Goal: Communication & Community: Share content

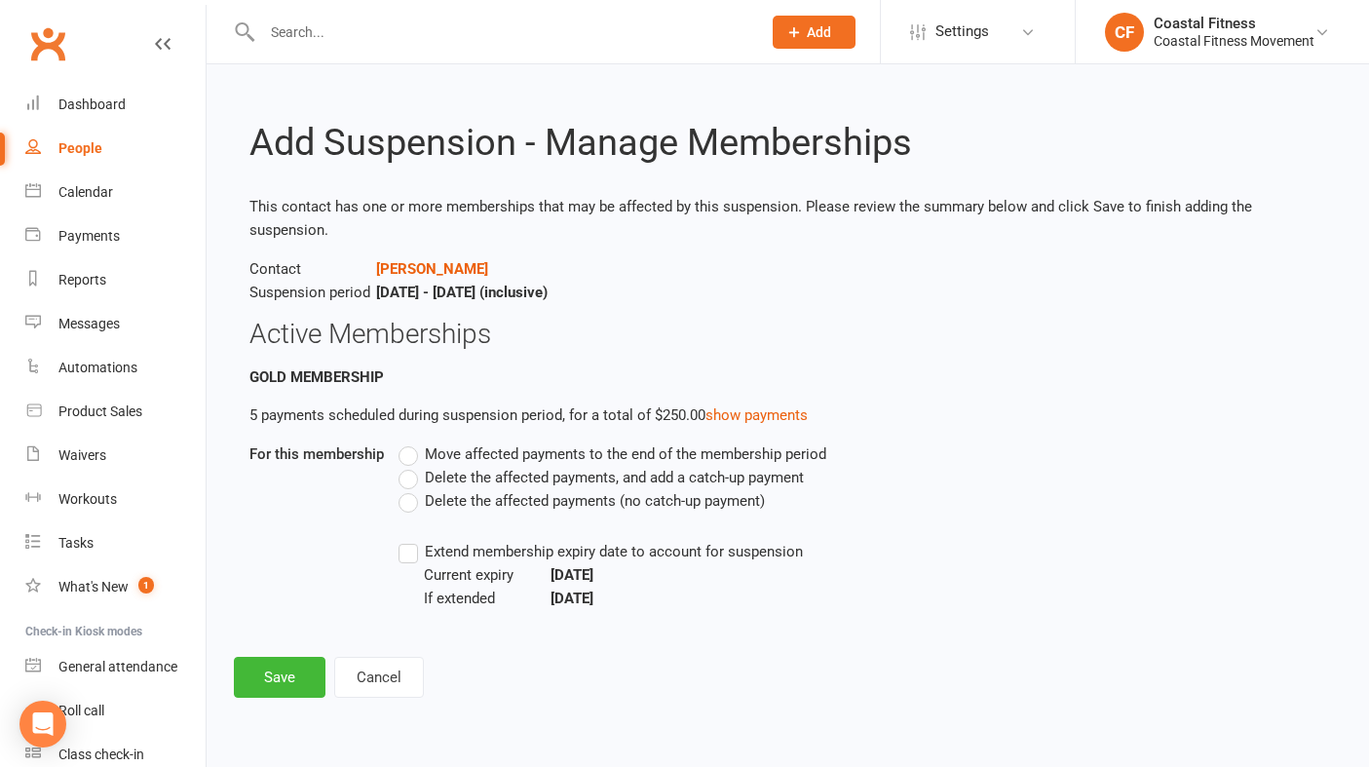
click at [413, 454] on label "Move affected payments to the end of the membership period" at bounding box center [612, 453] width 428 height 23
click at [411, 442] on input "Move affected payments to the end of the membership period" at bounding box center [404, 442] width 13 height 0
click at [409, 550] on label "Extend membership expiry date to account for suspension" at bounding box center [600, 551] width 404 height 23
click at [409, 540] on input "Extend membership expiry date to account for suspension" at bounding box center [404, 540] width 13 height 0
click at [286, 680] on button "Save" at bounding box center [280, 677] width 92 height 41
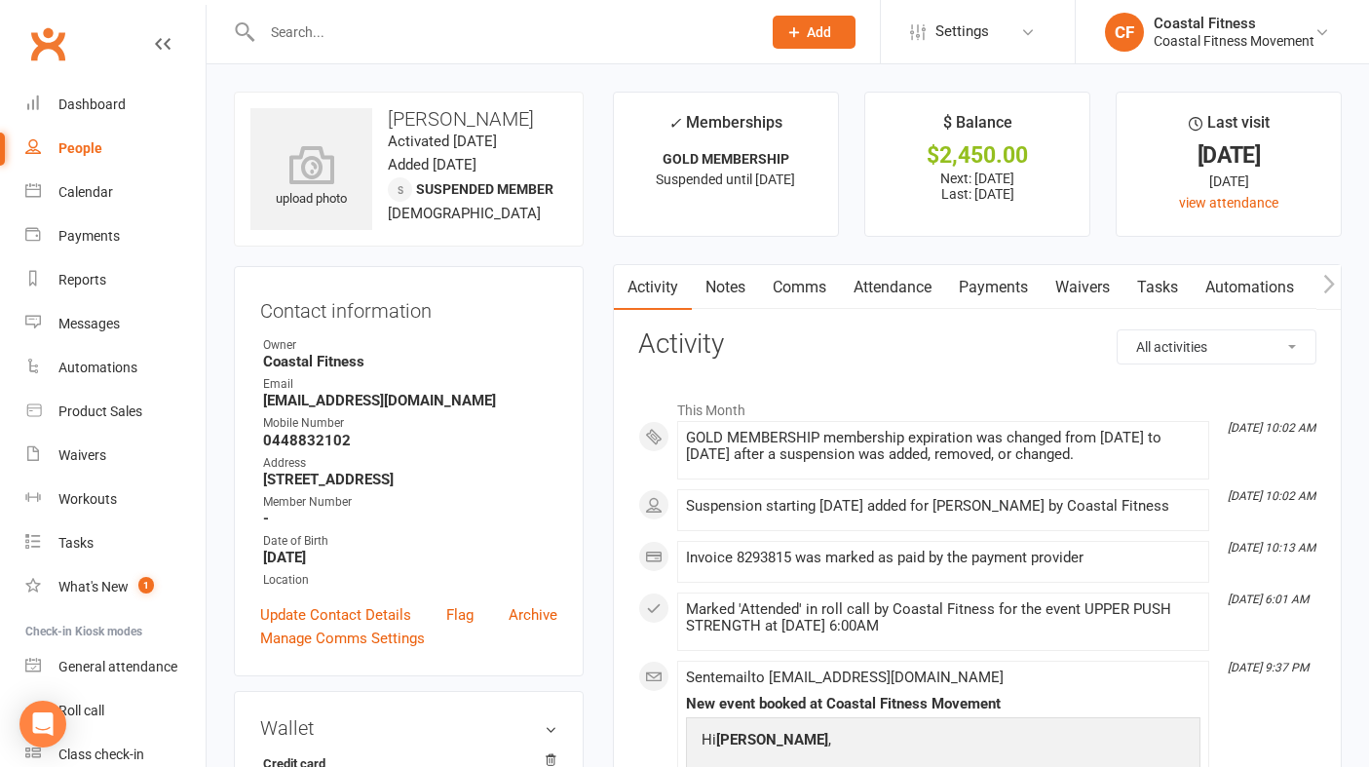
click at [297, 30] on input "text" at bounding box center [501, 32] width 491 height 27
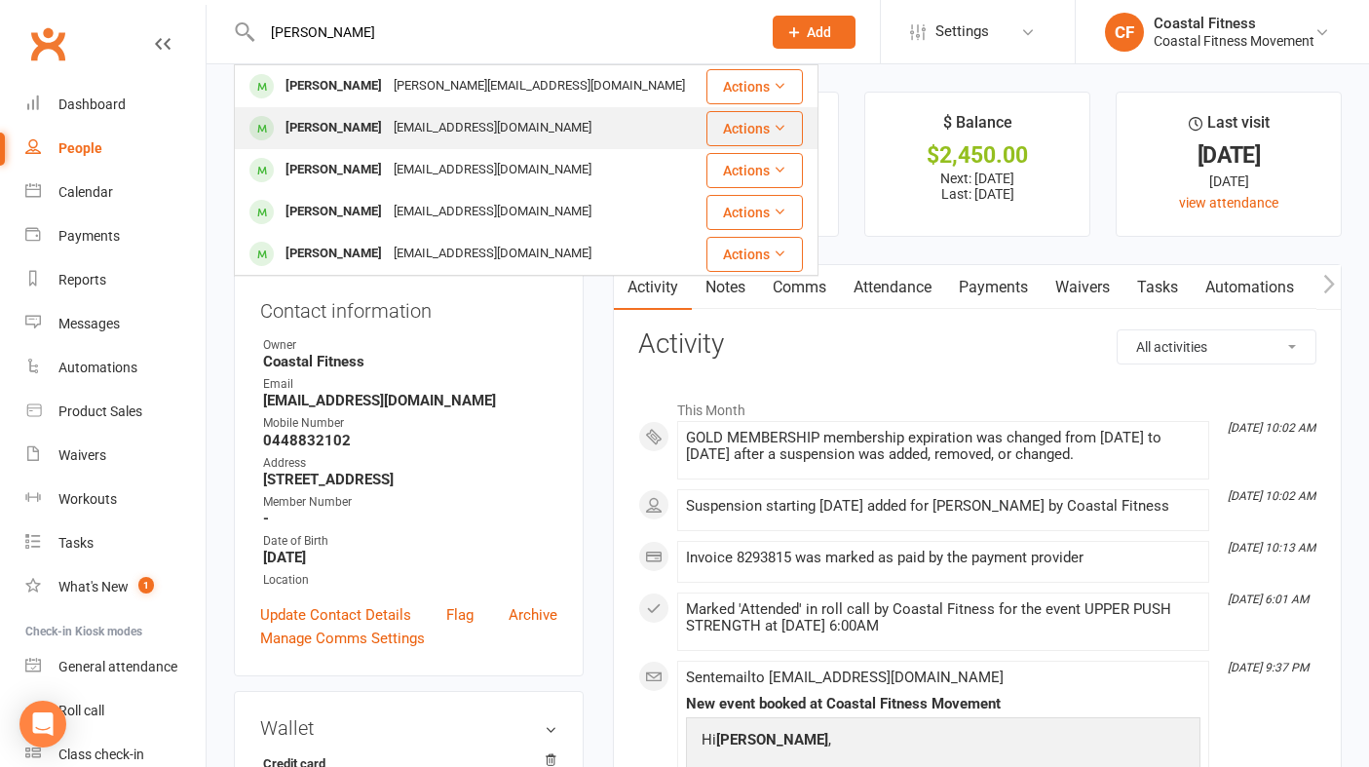
type input "[PERSON_NAME]"
click at [321, 143] on div "[PERSON_NAME] [EMAIL_ADDRESS][DOMAIN_NAME]" at bounding box center [470, 128] width 468 height 40
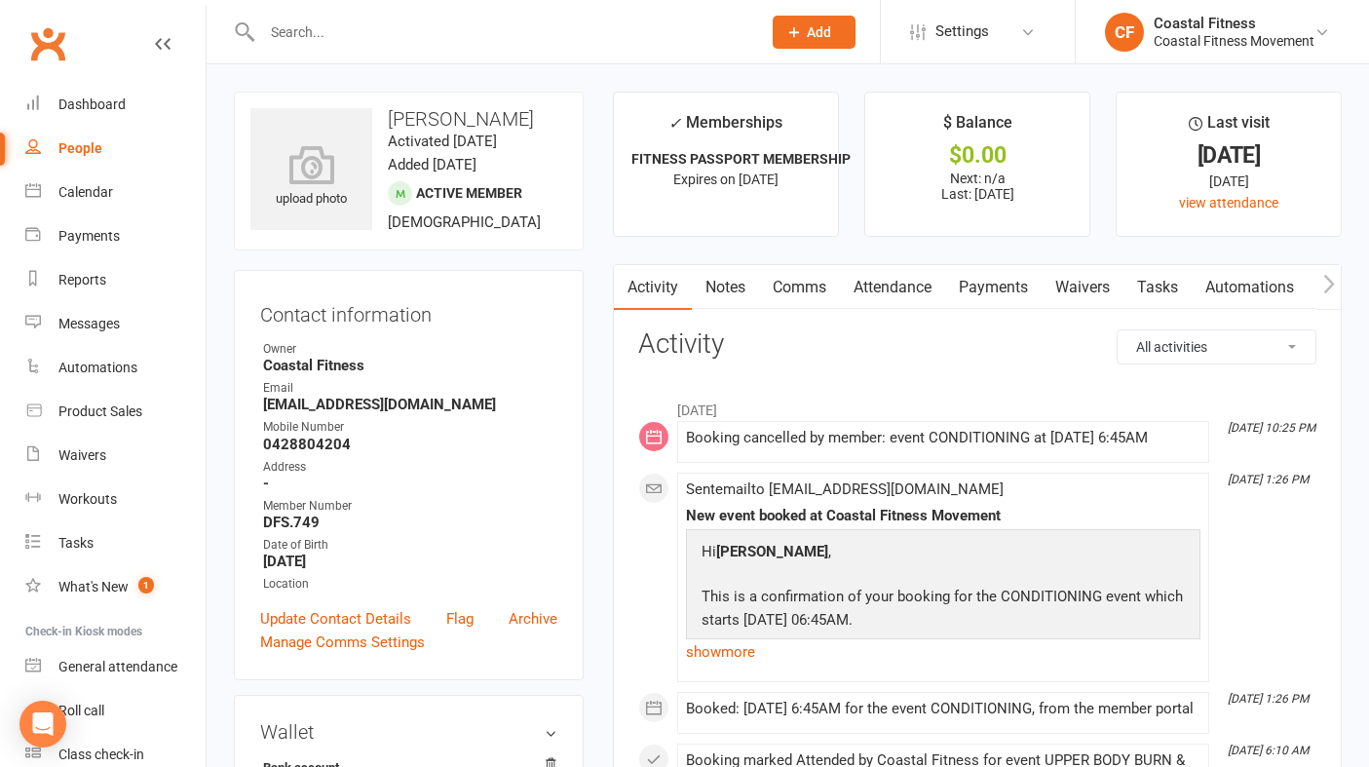
click at [800, 284] on link "Comms" at bounding box center [799, 287] width 81 height 45
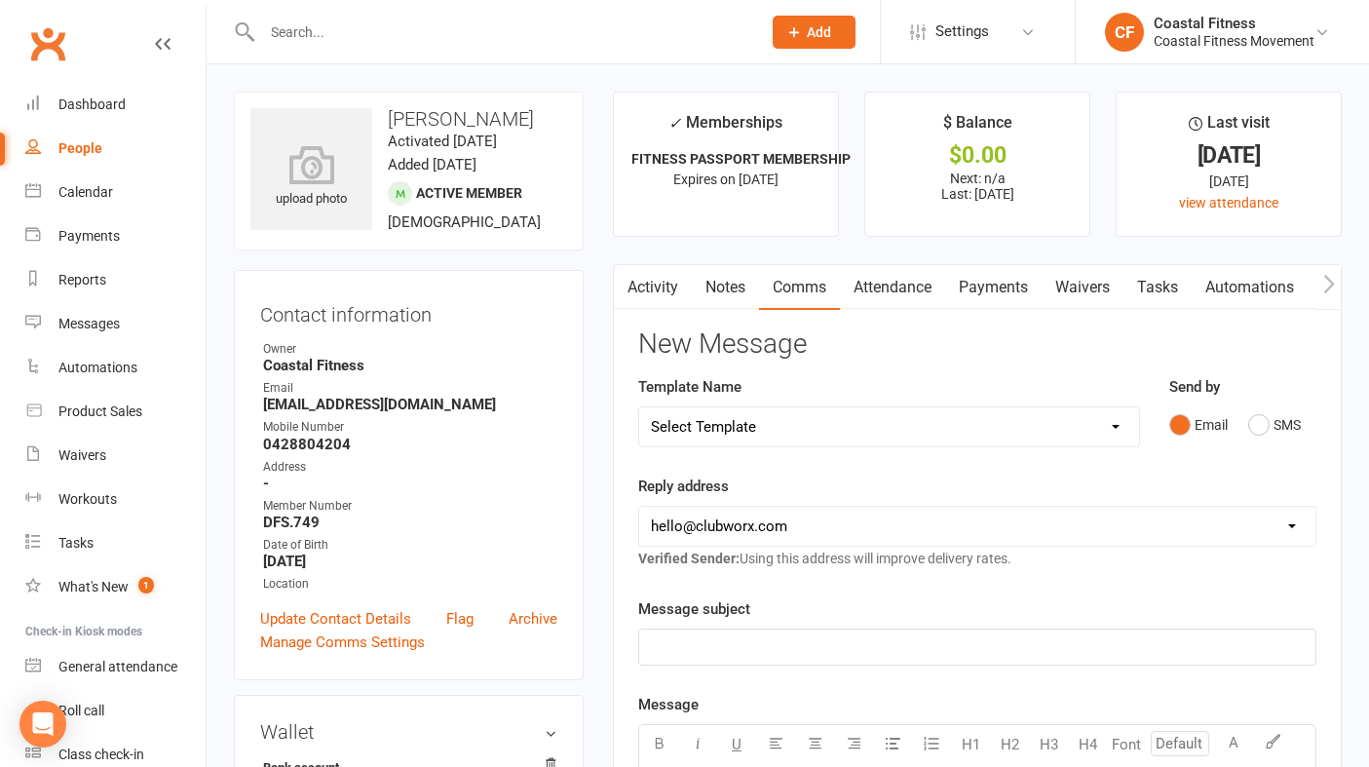
click at [874, 422] on select "Select Template [Email] CFM 7 day trial [SMS] Failure to scan FP [Email] It's t…" at bounding box center [889, 426] width 500 height 39
select select "2"
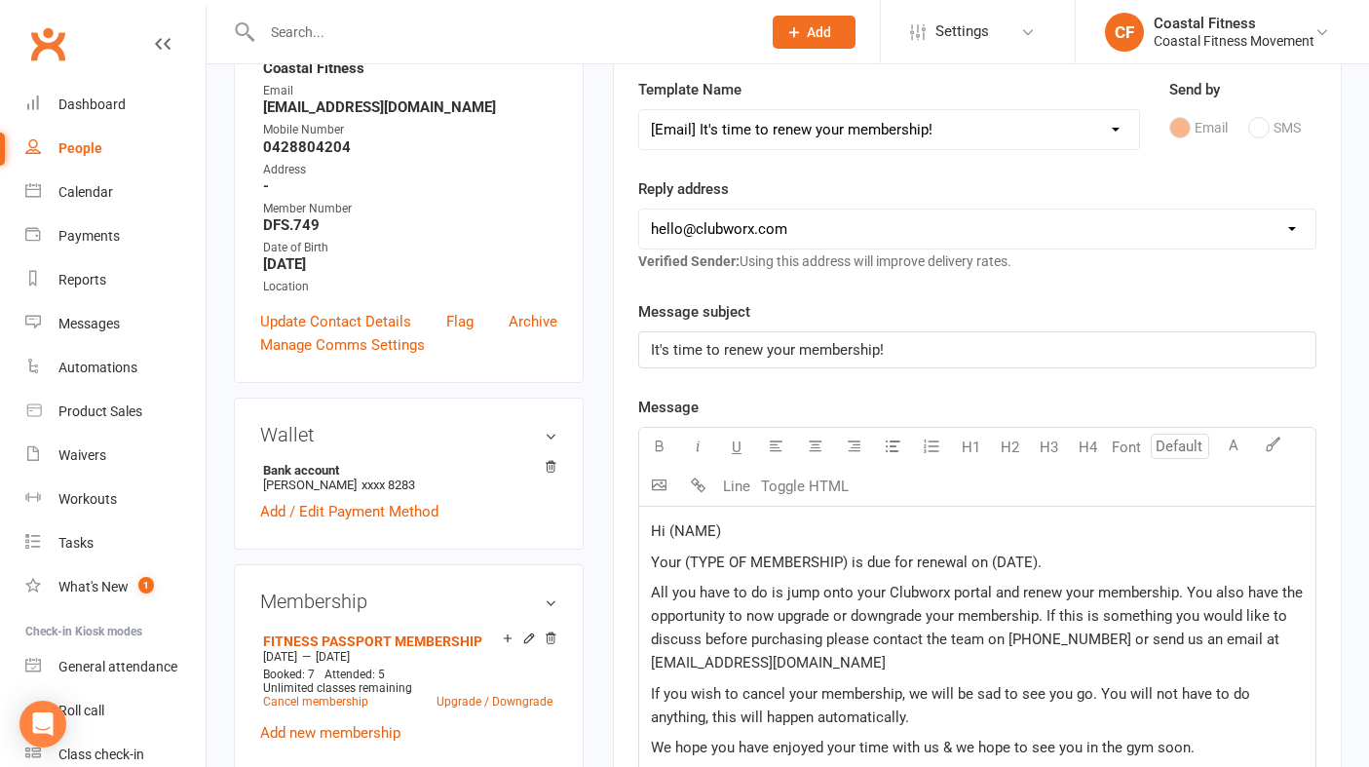
scroll to position [318, 0]
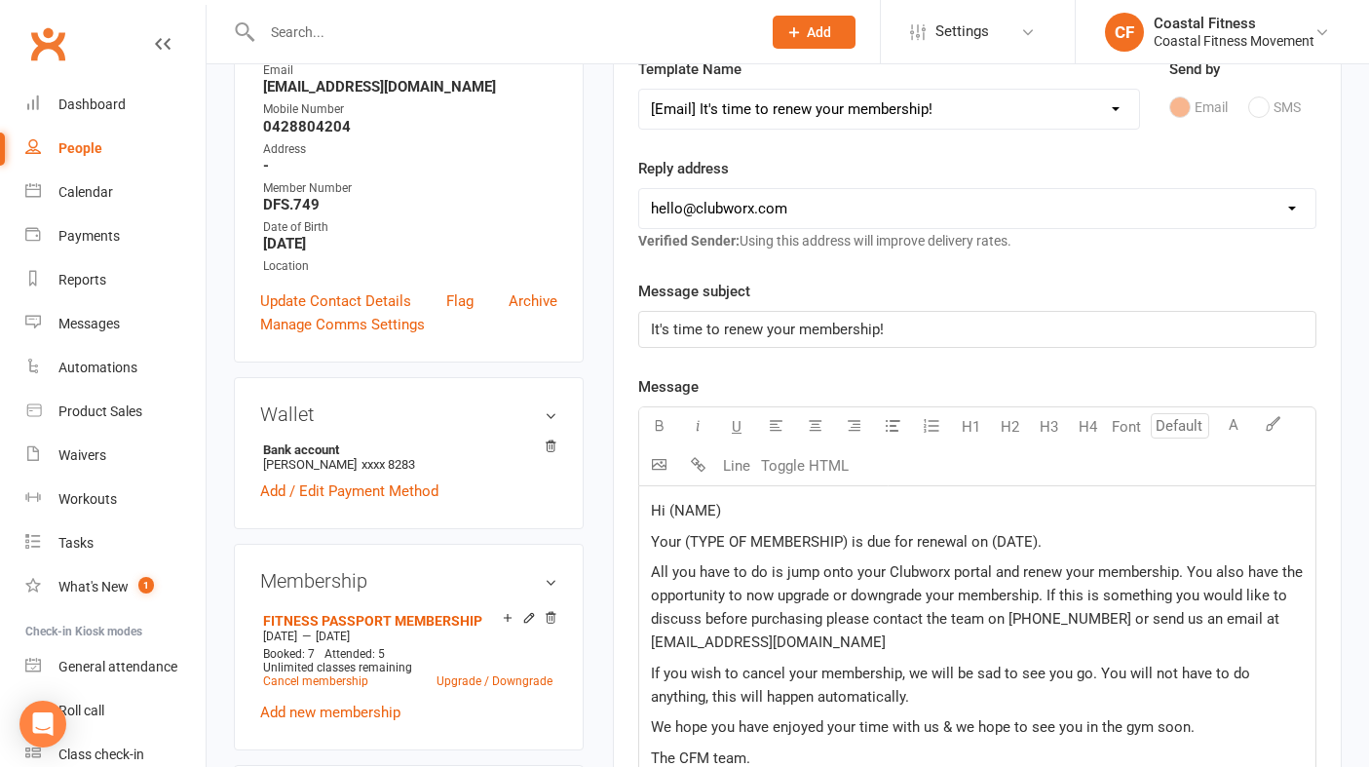
click at [757, 510] on p "Hi (NAME)" at bounding box center [977, 510] width 653 height 23
click at [846, 540] on span "Your (TYPE OF MEMBERSHIP) is due for renewal on (DATE)." at bounding box center [846, 542] width 391 height 18
click at [1140, 533] on p "Your fitness passport membership with CFM is due for renewal on (DATE)." at bounding box center [977, 541] width 653 height 23
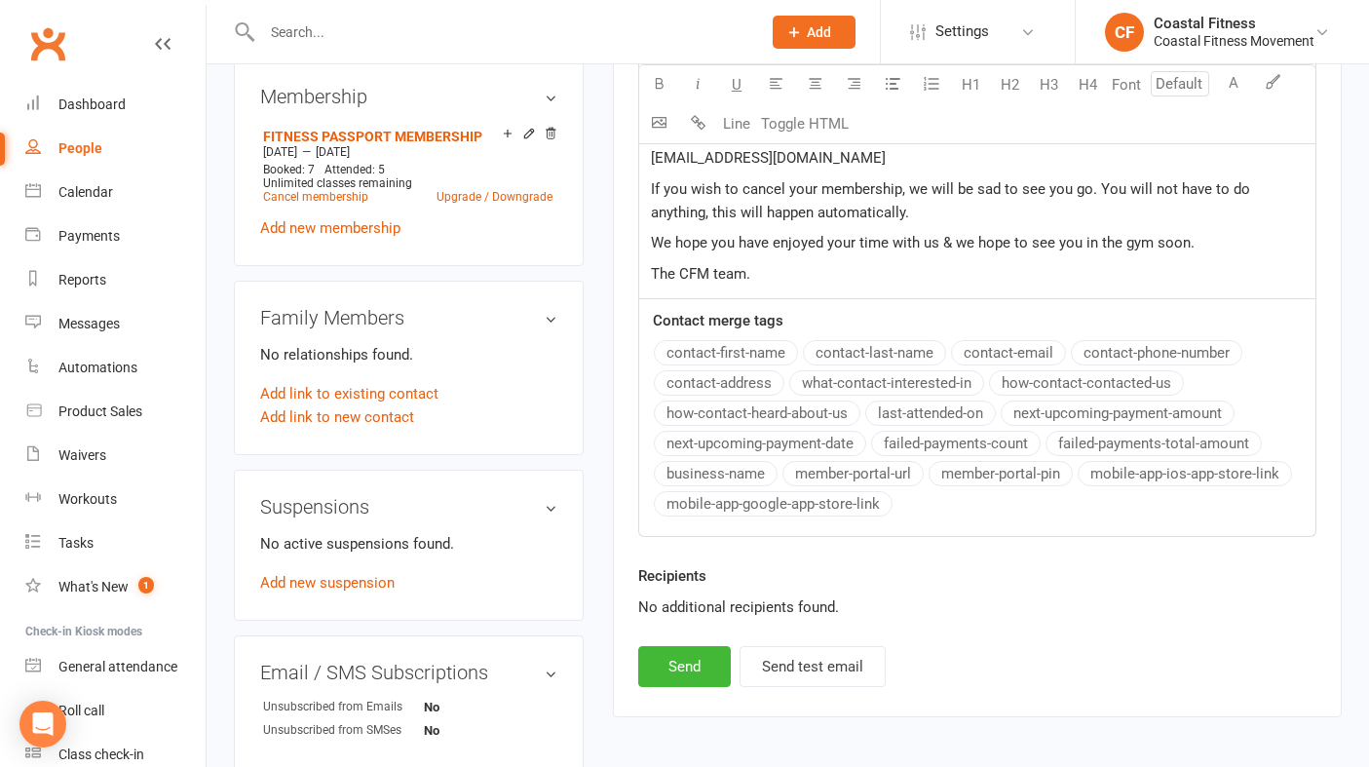
scroll to position [810, 0]
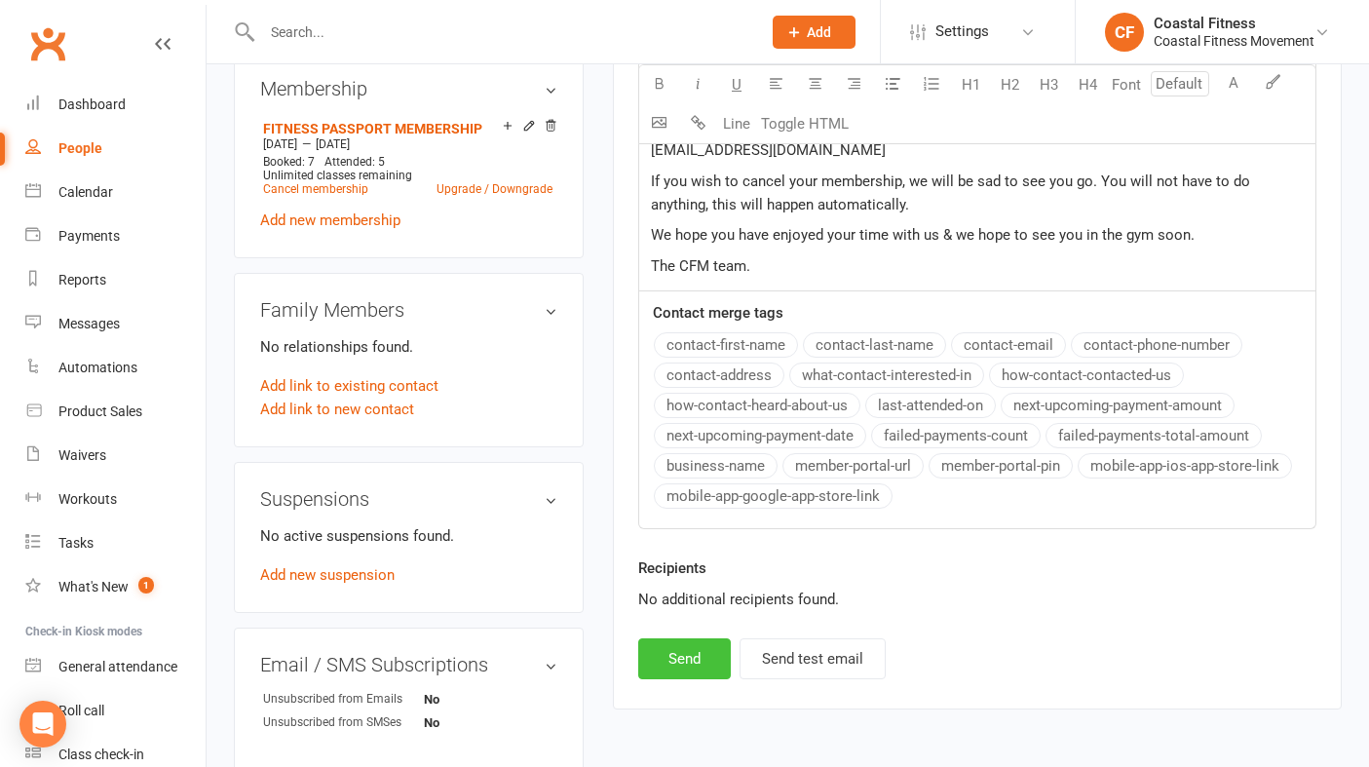
click at [691, 655] on button "Send" at bounding box center [684, 658] width 93 height 41
select select
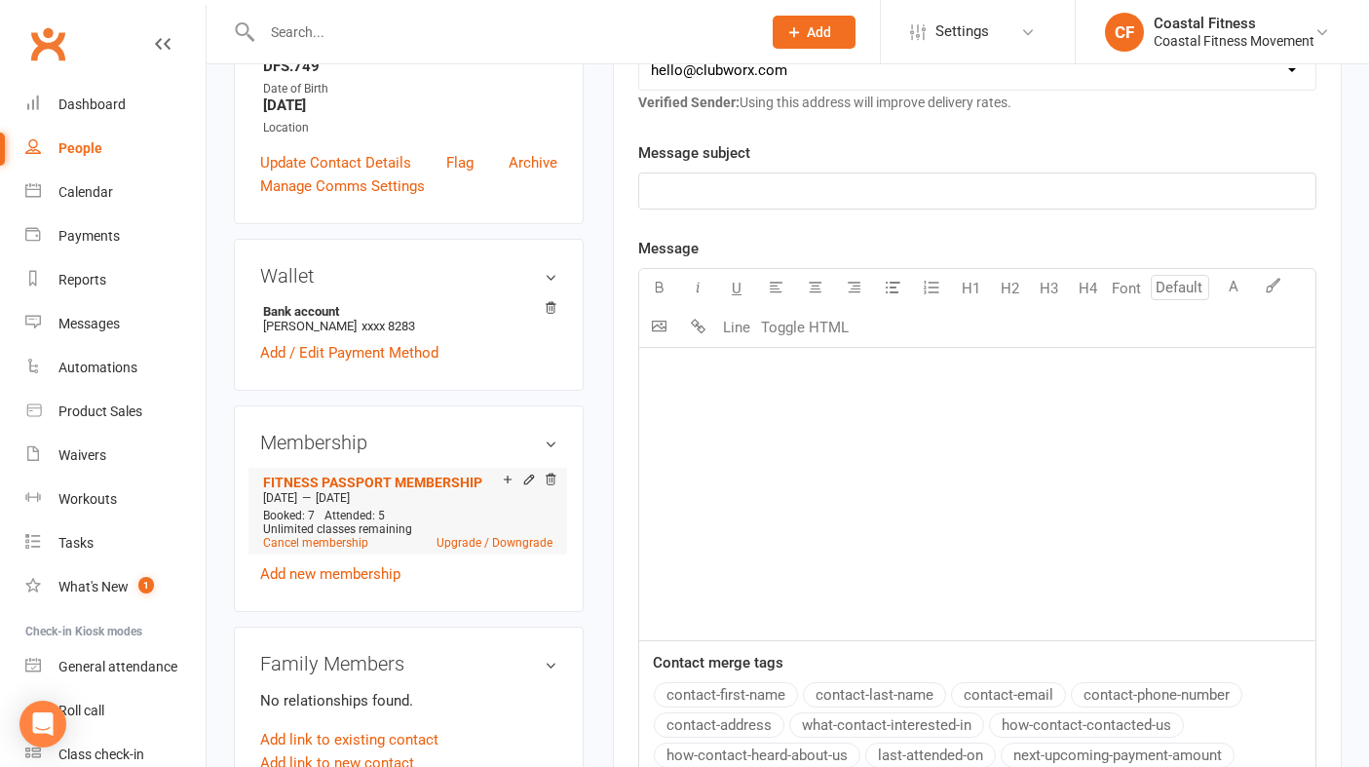
scroll to position [0, 0]
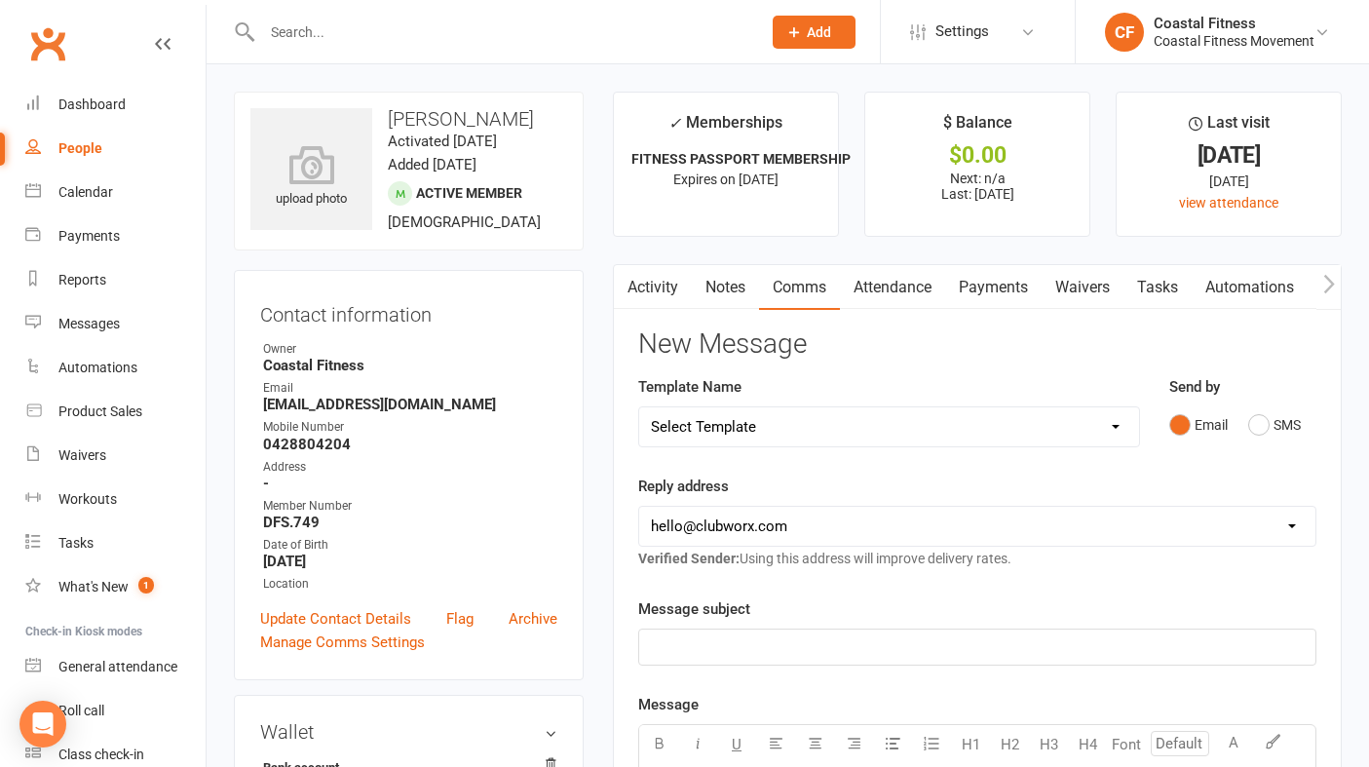
click at [340, 31] on input "text" at bounding box center [501, 32] width 491 height 27
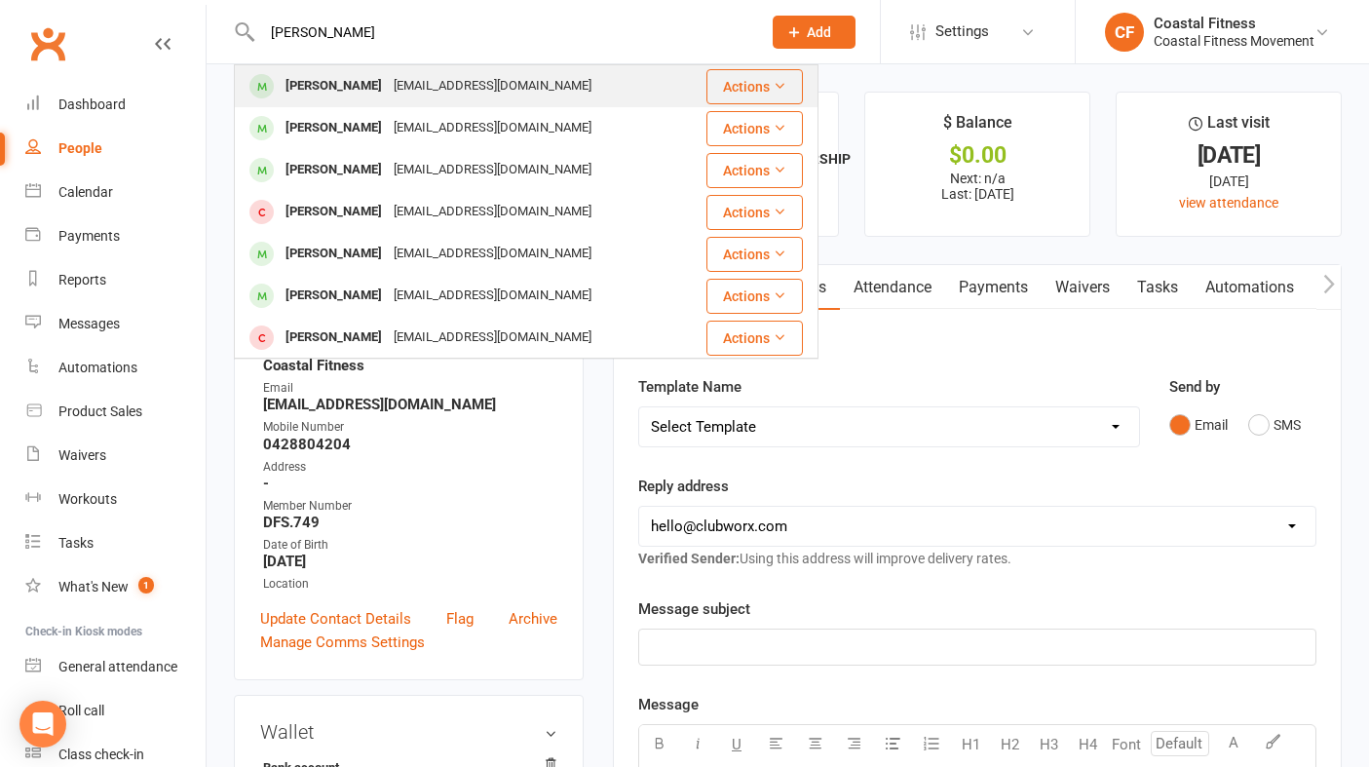
type input "[PERSON_NAME]"
click at [364, 92] on div "[PERSON_NAME]" at bounding box center [334, 86] width 108 height 28
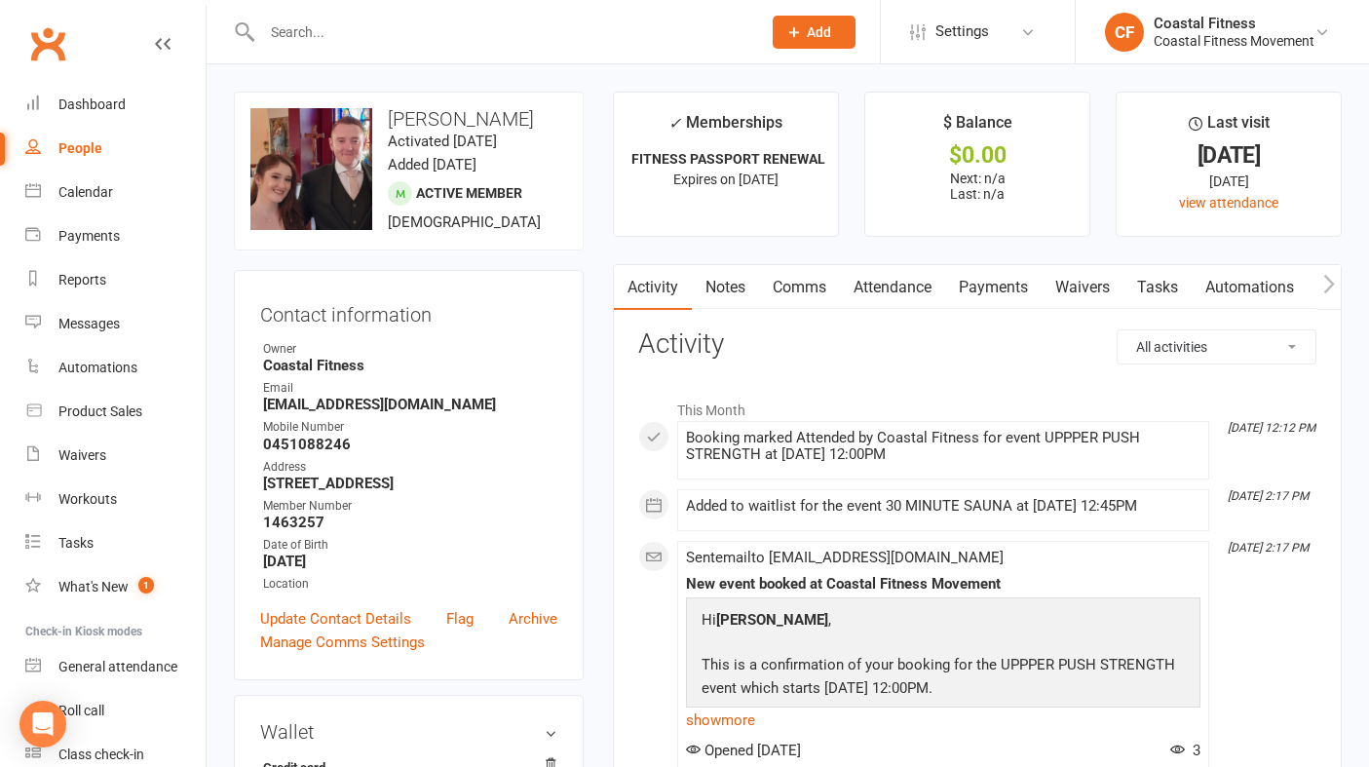
click at [798, 287] on link "Comms" at bounding box center [799, 287] width 81 height 45
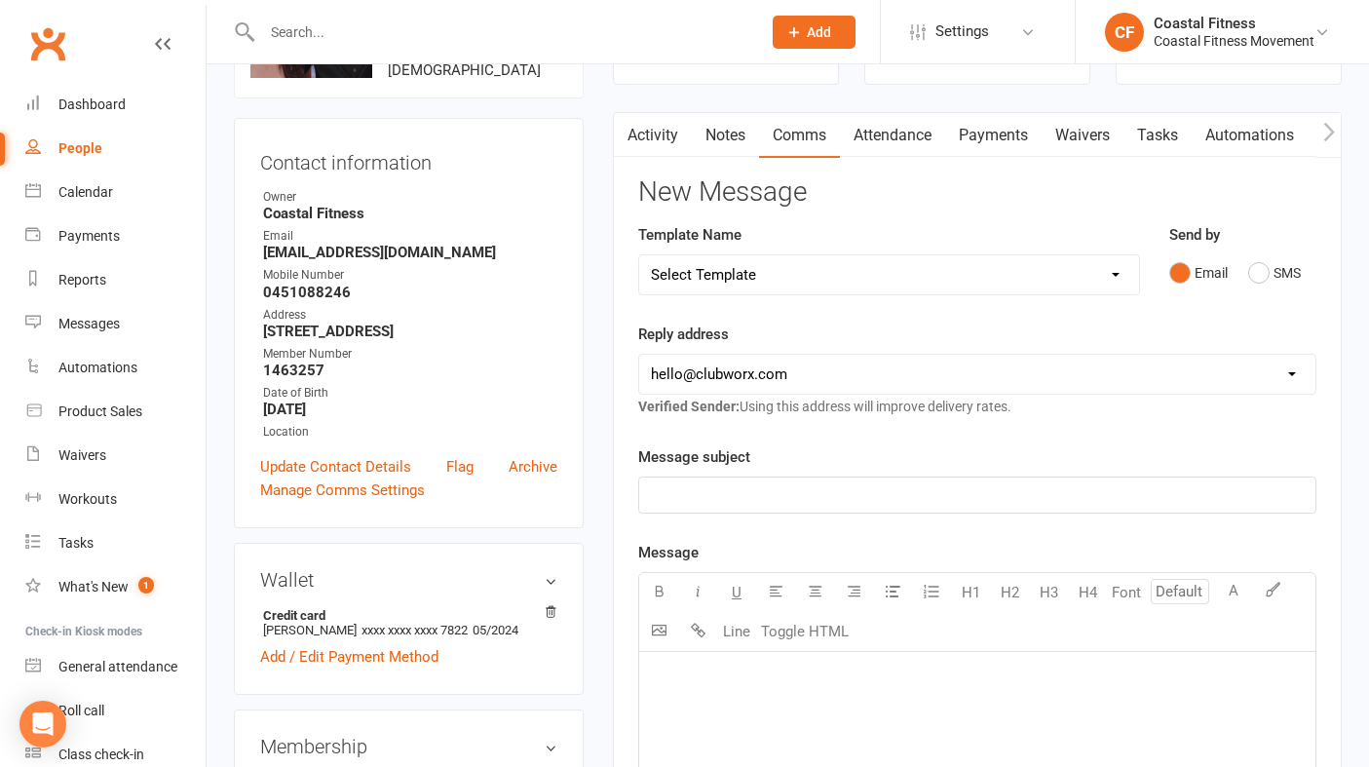
scroll to position [153, 0]
click at [1097, 269] on select "Select Template [Email] CFM 7 day trial [SMS] Failure to scan FP [Email] It's t…" at bounding box center [889, 273] width 500 height 39
select select "2"
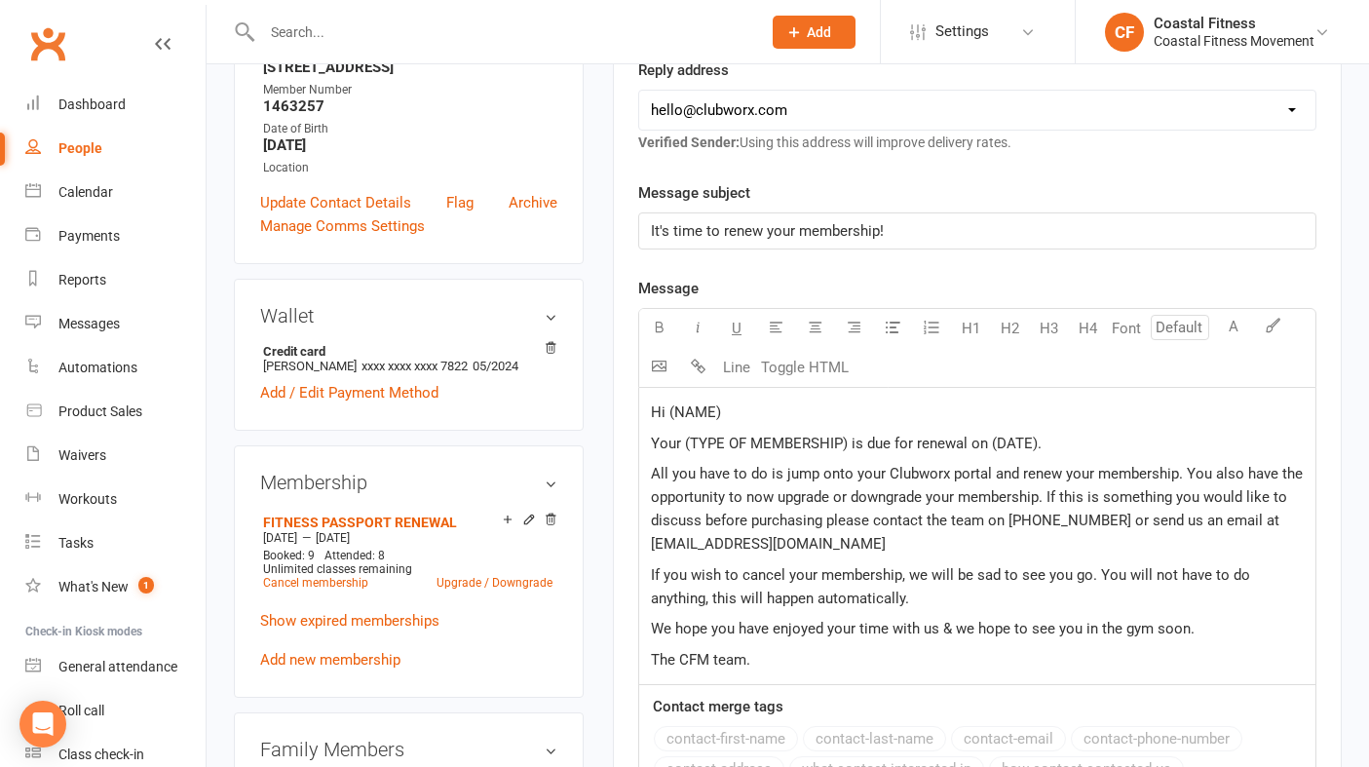
scroll to position [421, 0]
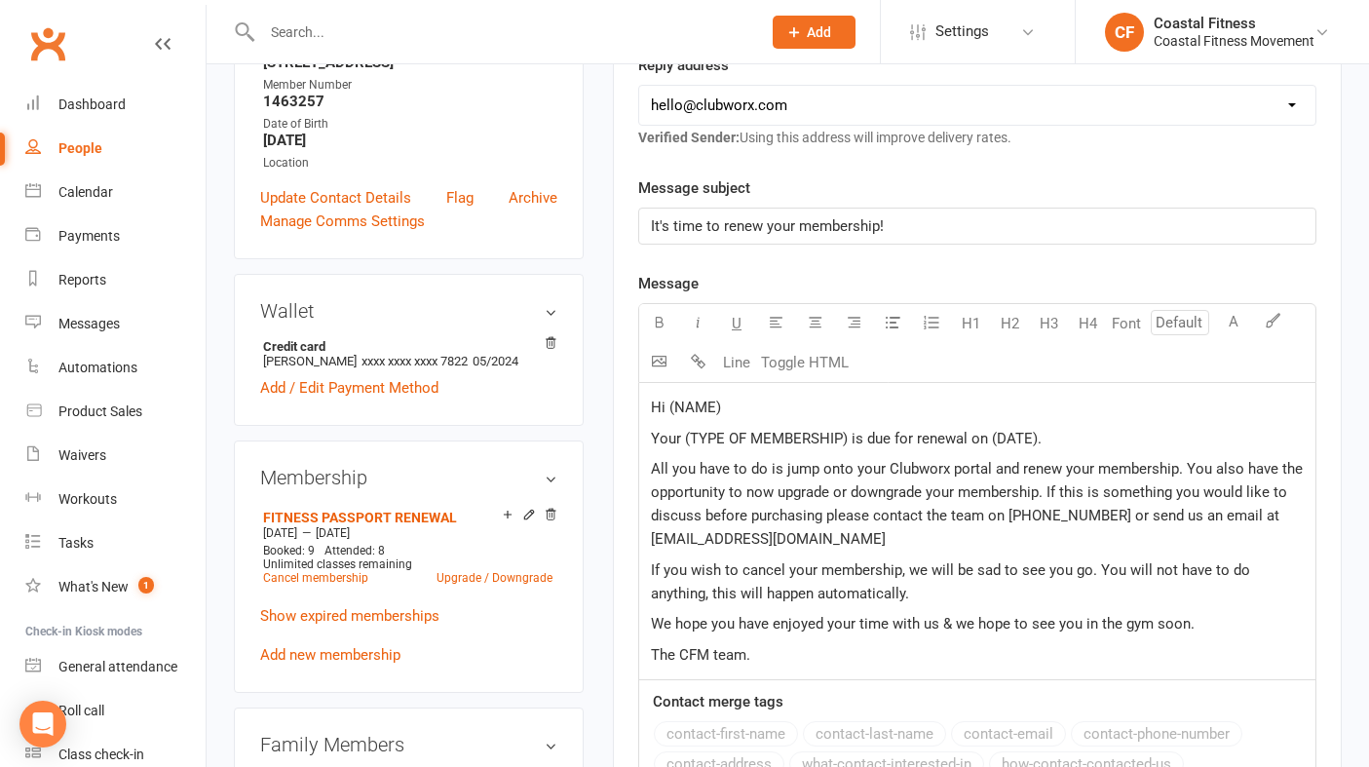
click at [755, 424] on div "Hi (NAME) Your (TYPE OF MEMBERSHIP) is due for renewal on (DATE). All you have …" at bounding box center [977, 531] width 676 height 297
click at [742, 412] on p "Hi (NAME)" at bounding box center [977, 407] width 653 height 23
click at [848, 437] on span "Your (TYPE OF MEMBERSHIP) is due for renewal on (DATE)." at bounding box center [846, 439] width 391 height 18
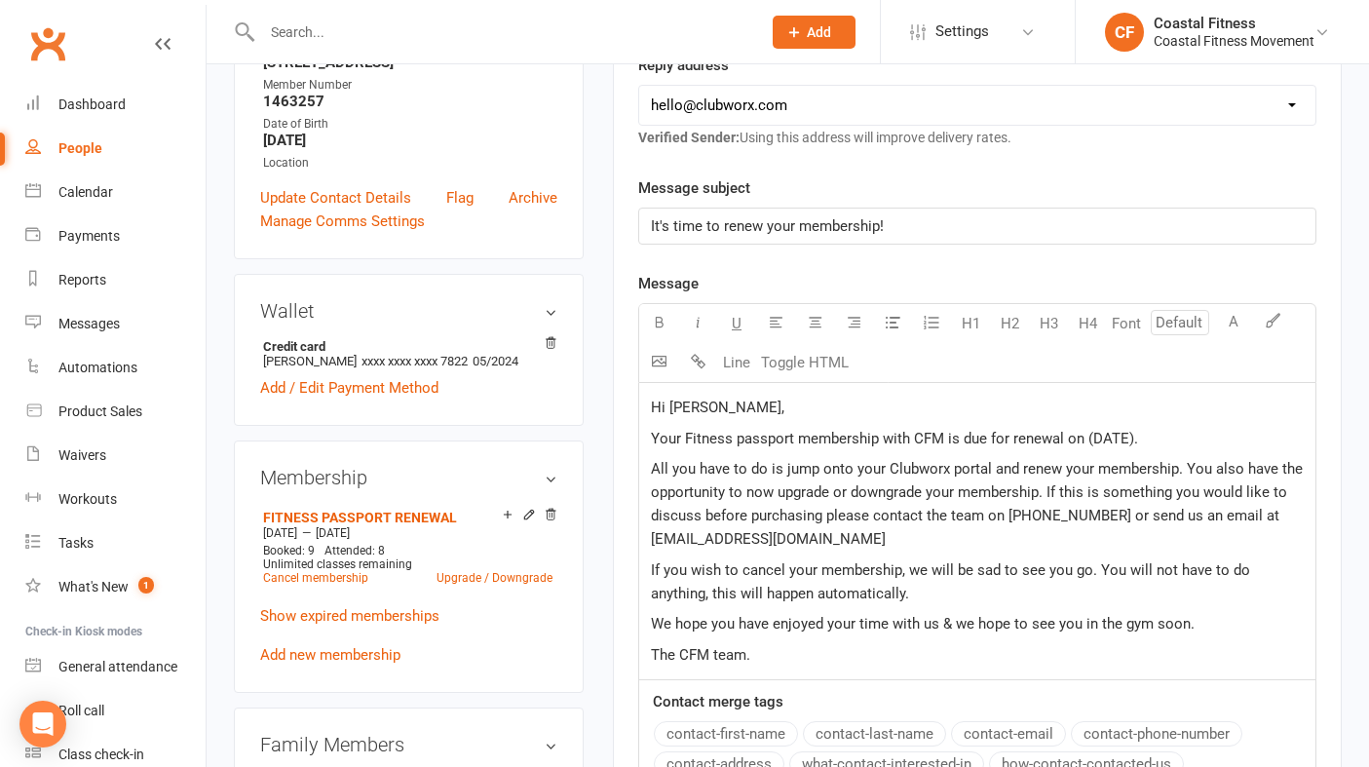
click at [1135, 438] on span "Your Fitness passport membership with CFM is due for renewal on (DATE)." at bounding box center [894, 439] width 487 height 18
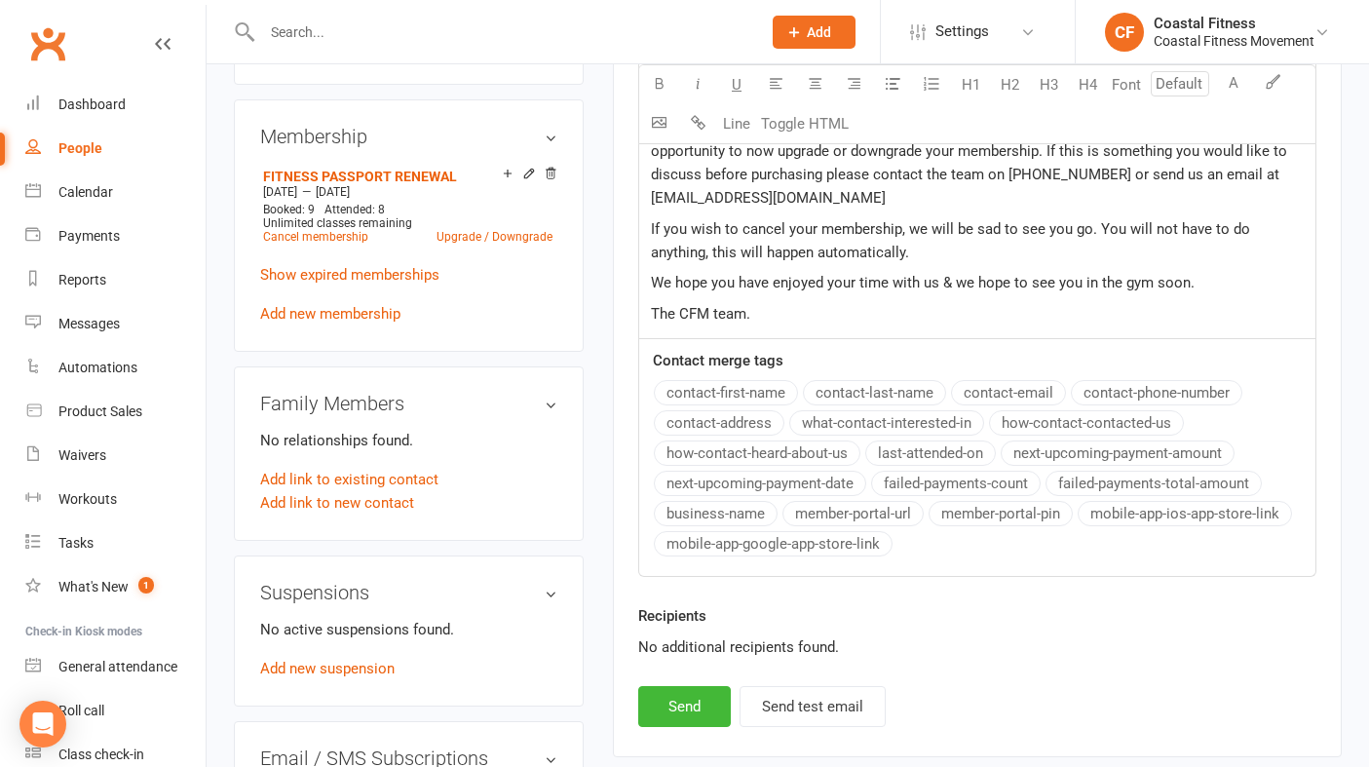
scroll to position [775, 0]
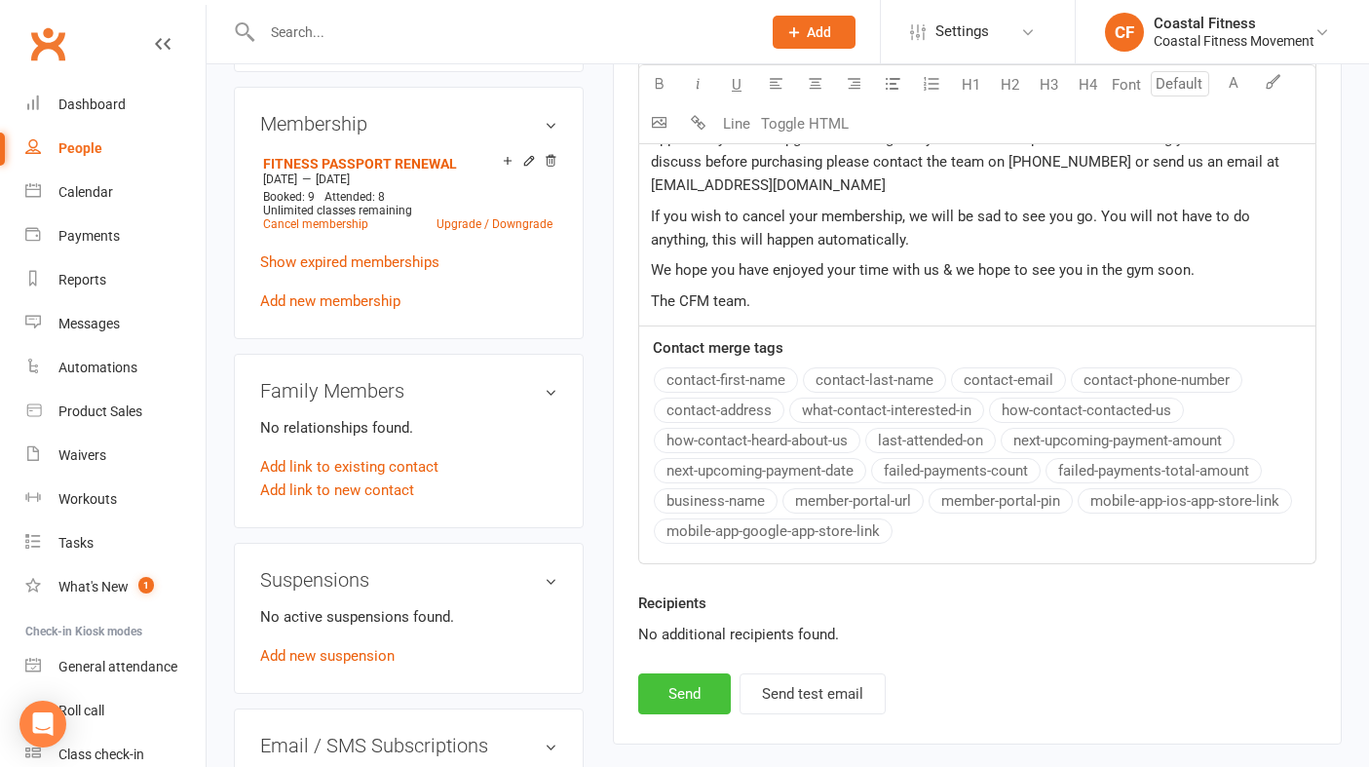
click at [676, 703] on button "Send" at bounding box center [684, 693] width 93 height 41
select select
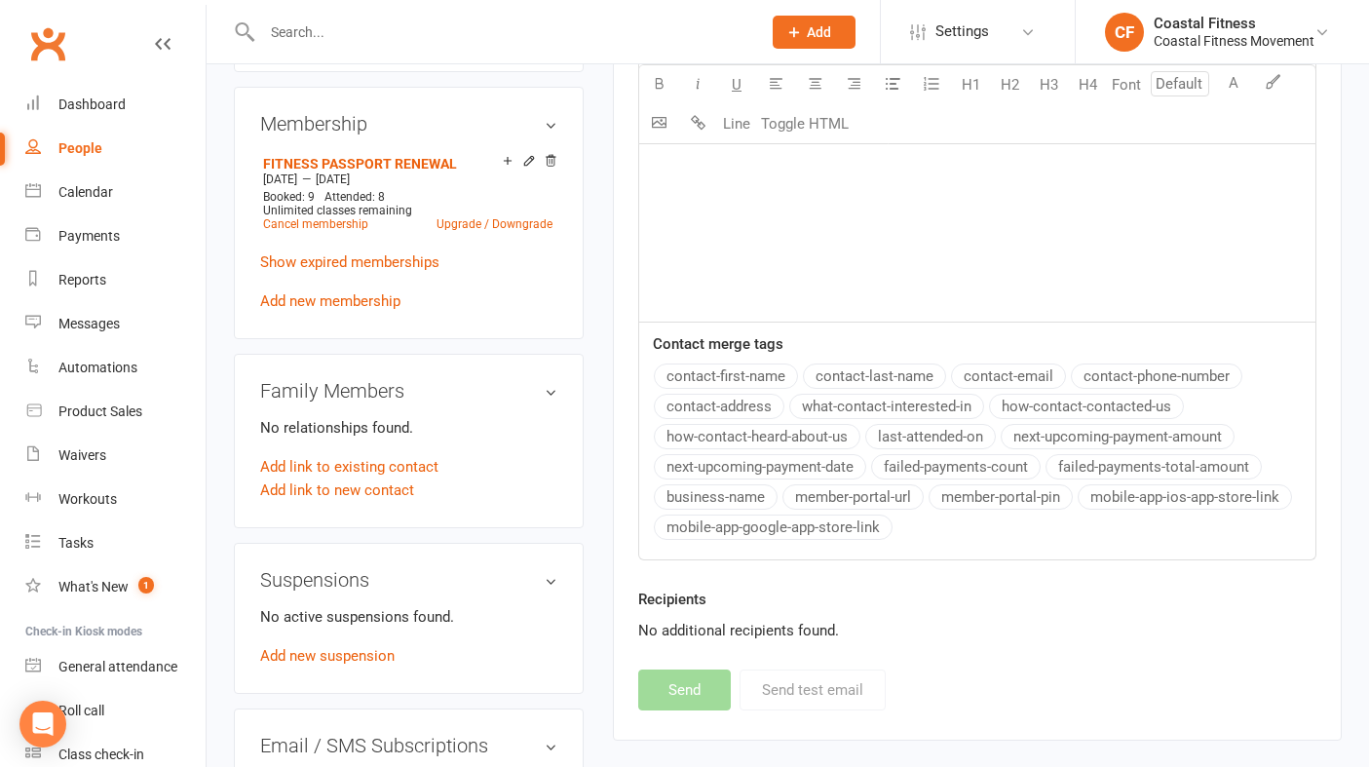
click at [301, 30] on input "text" at bounding box center [501, 32] width 491 height 27
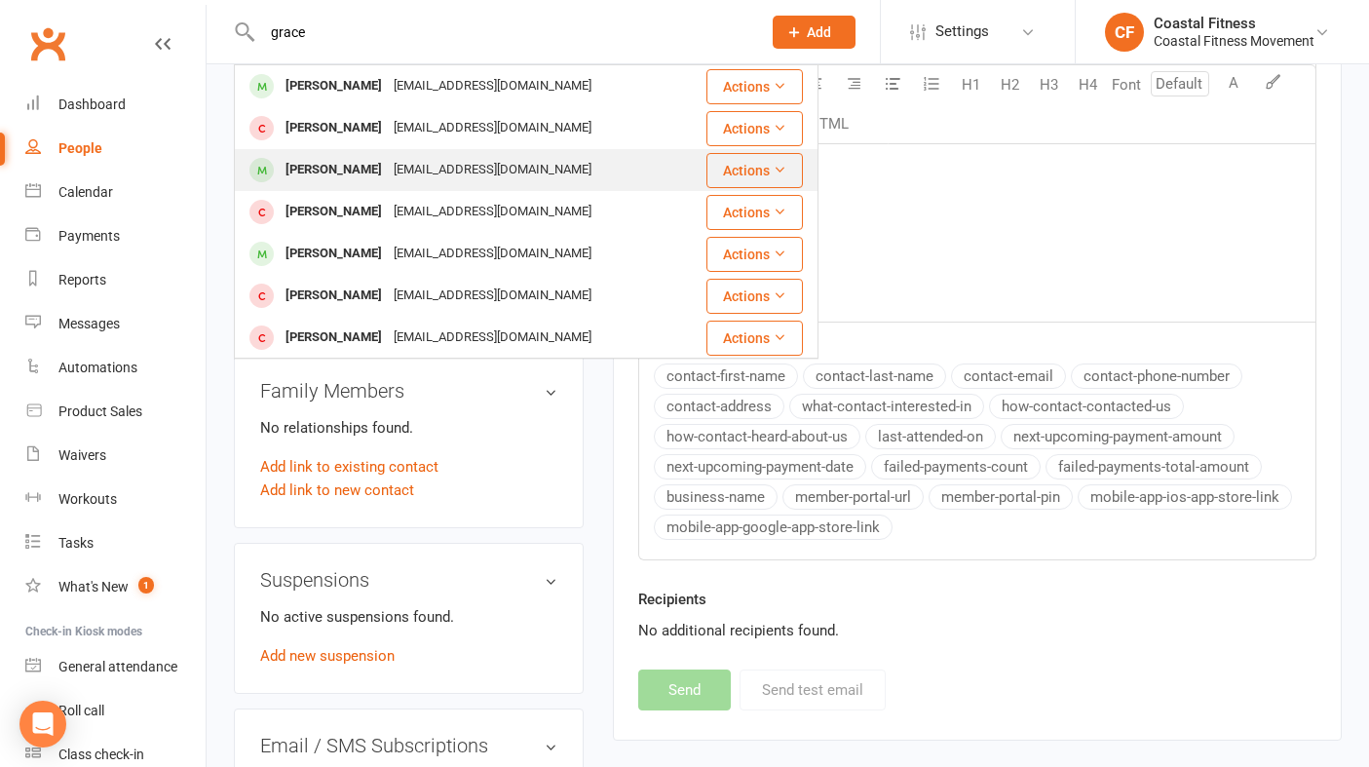
type input "grace"
click at [330, 169] on div "[PERSON_NAME]" at bounding box center [334, 170] width 108 height 28
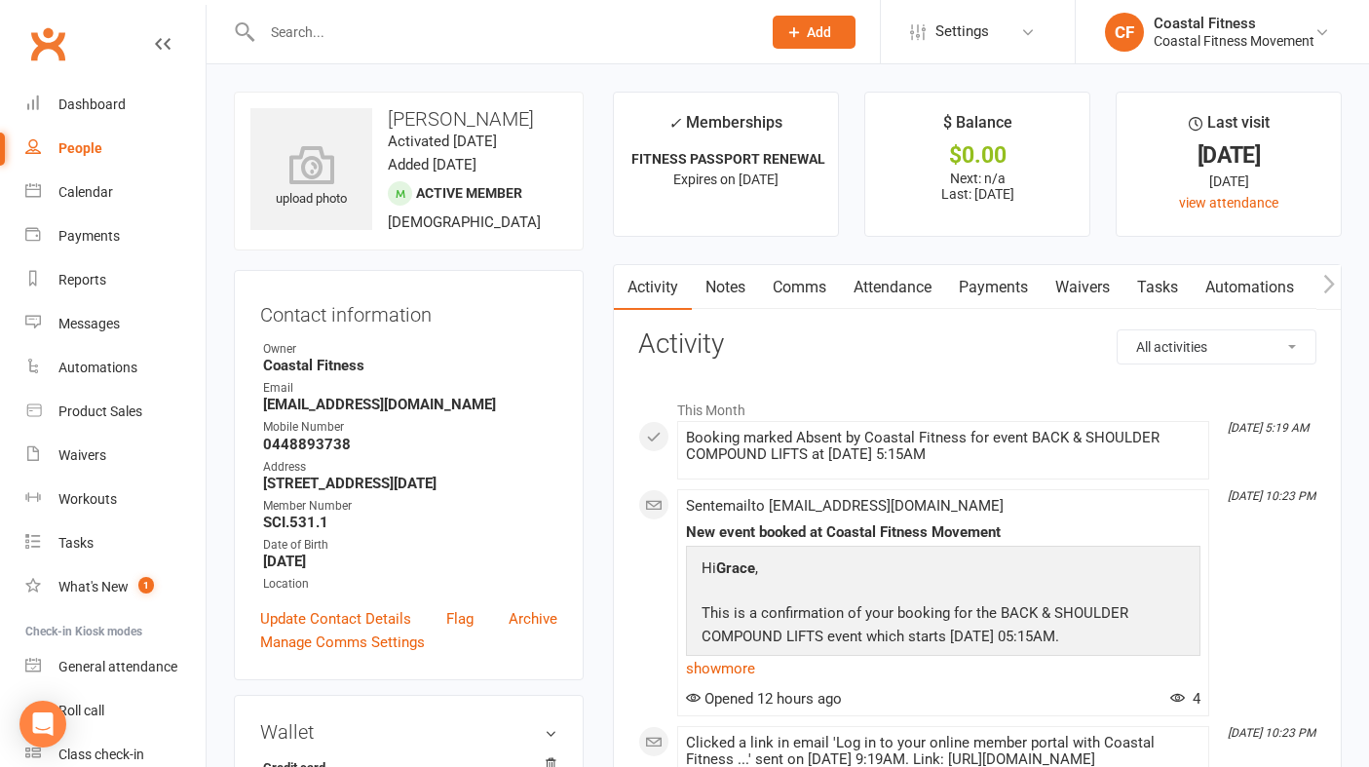
click at [788, 293] on link "Comms" at bounding box center [799, 287] width 81 height 45
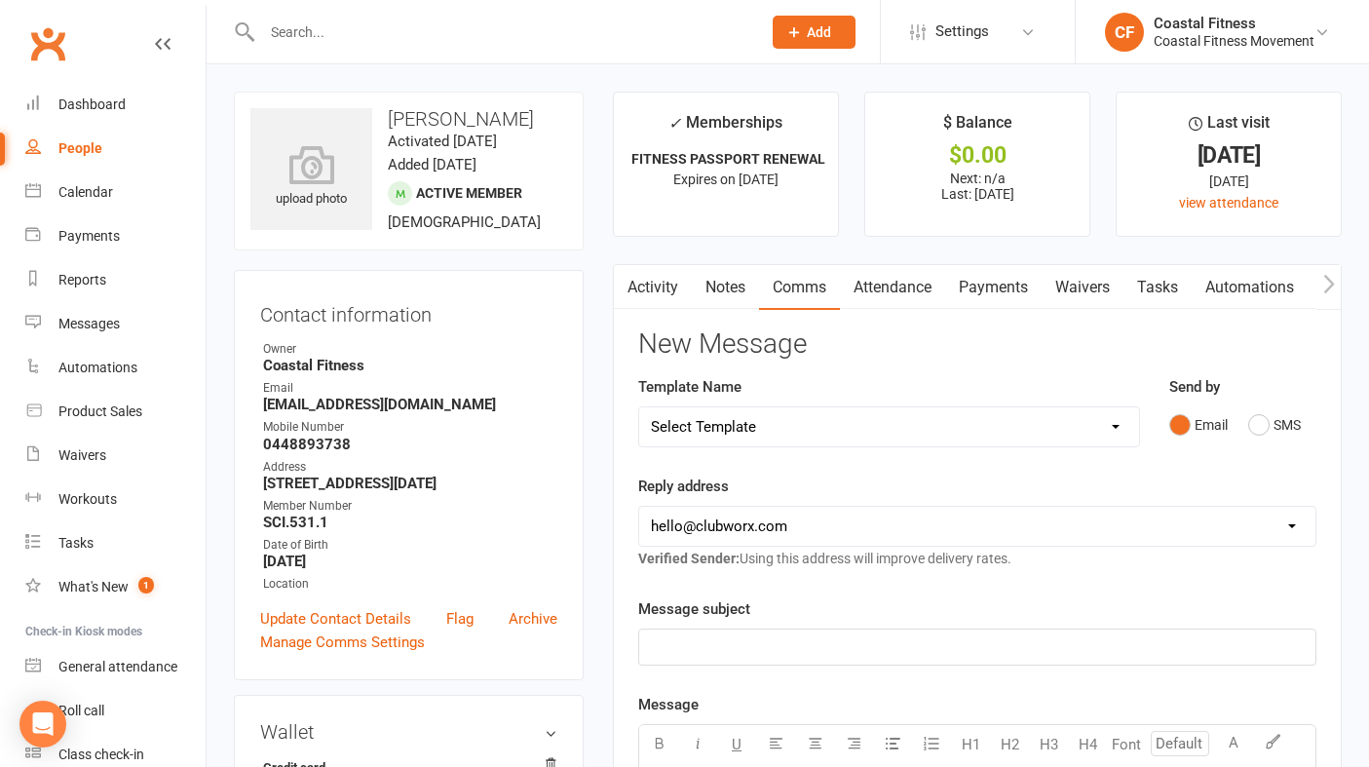
click at [966, 429] on select "Select Template [Email] CFM 7 day trial [SMS] Failure to scan FP [Email] It's t…" at bounding box center [889, 426] width 500 height 39
select select "2"
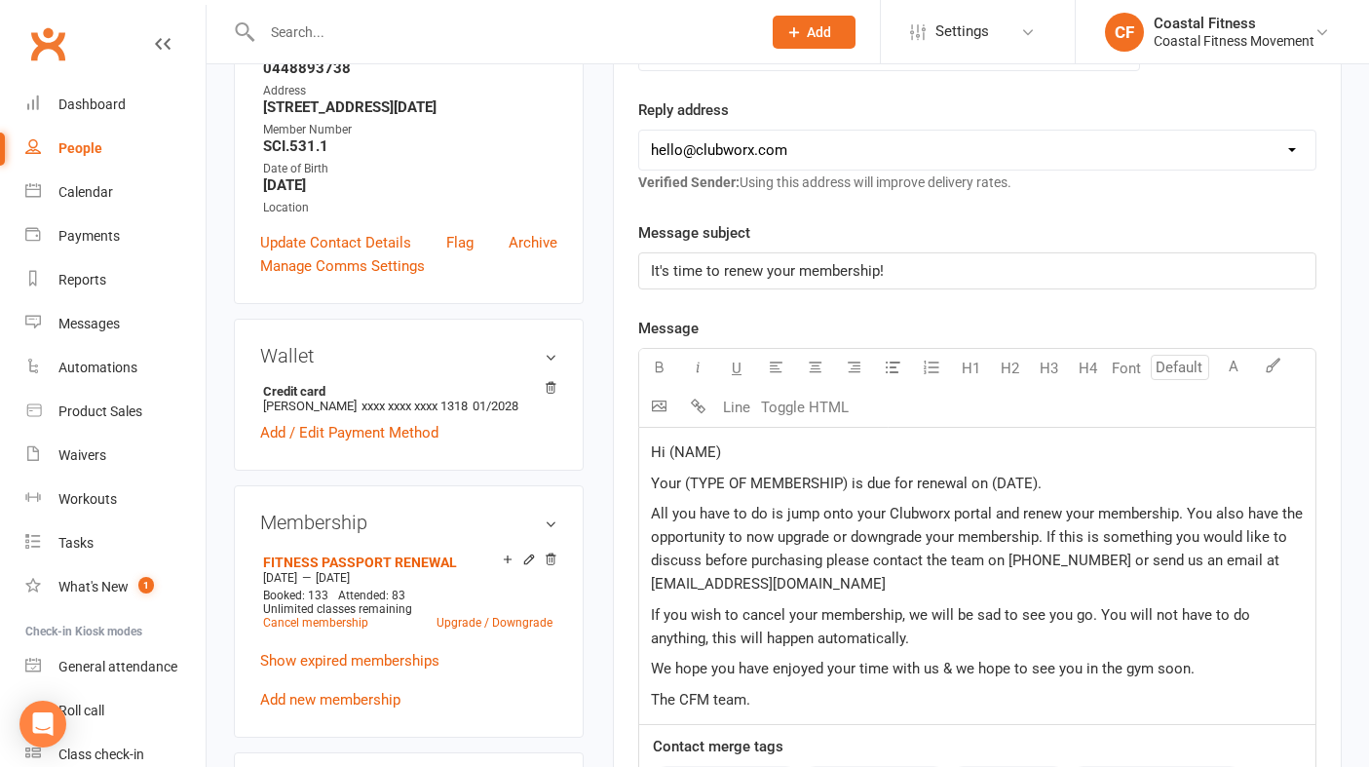
scroll to position [377, 0]
click at [753, 444] on p "Hi (NAME)" at bounding box center [977, 450] width 653 height 23
click at [847, 487] on span "Your (TYPE OF MEMBERSHIP) is due for renewal on (DATE)." at bounding box center [846, 482] width 391 height 18
click at [1138, 478] on p "Your fitness passport membership with CFM is due for renewal on (DATE)." at bounding box center [977, 482] width 653 height 23
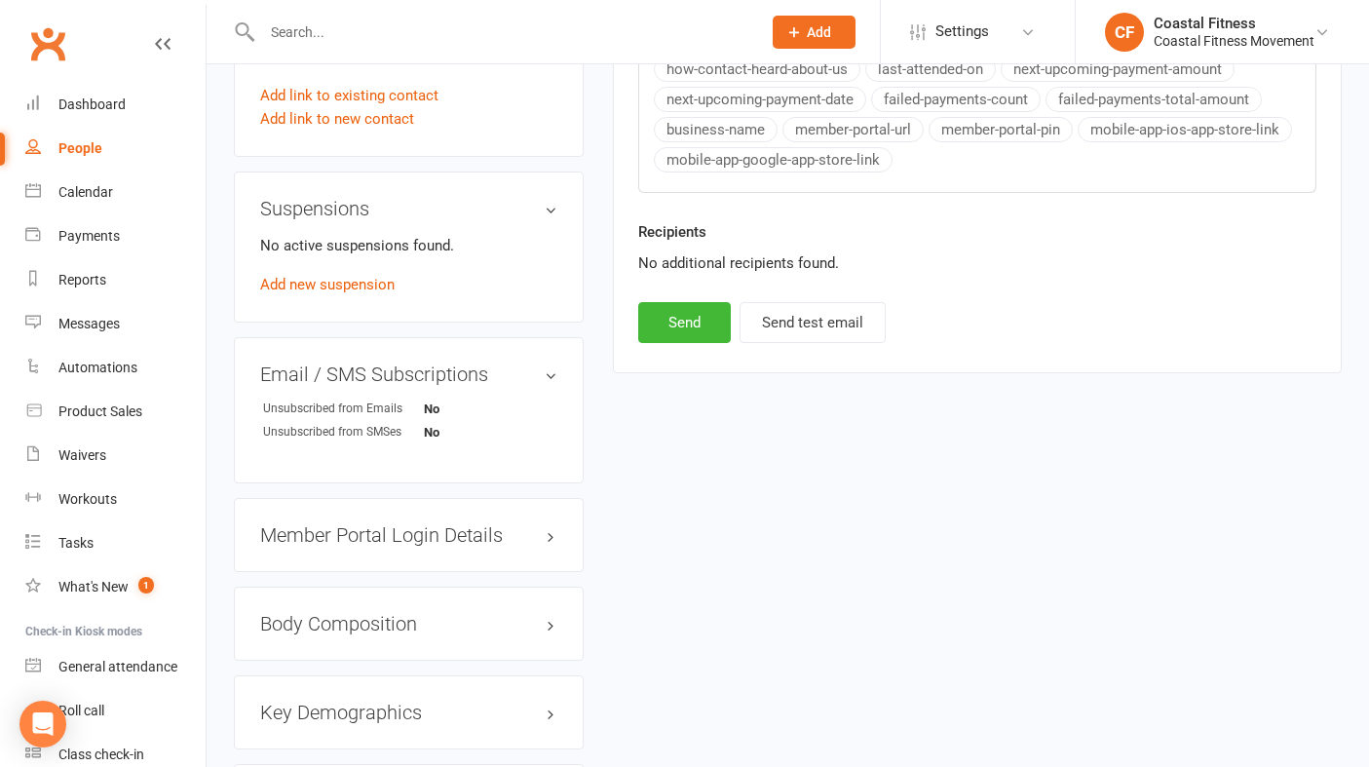
scroll to position [1141, 0]
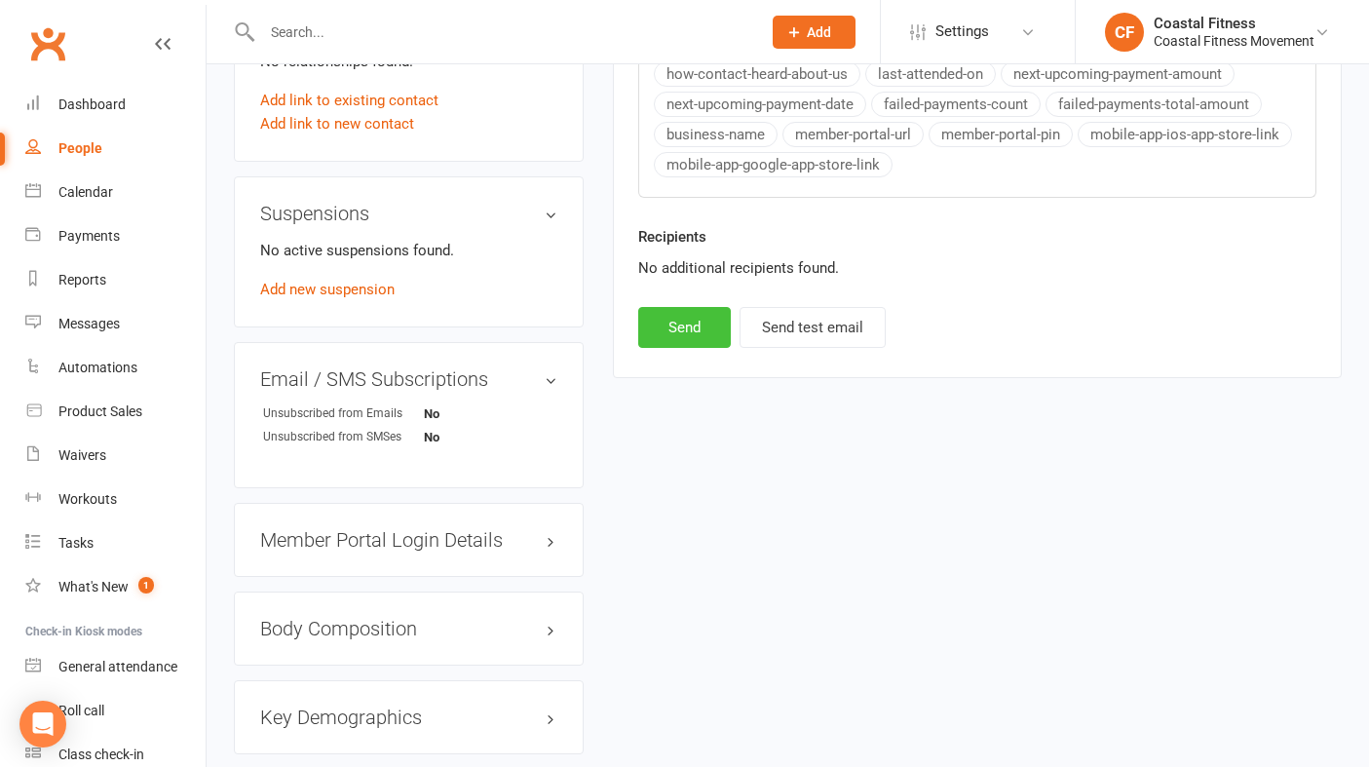
click at [679, 323] on button "Send" at bounding box center [684, 327] width 93 height 41
select select
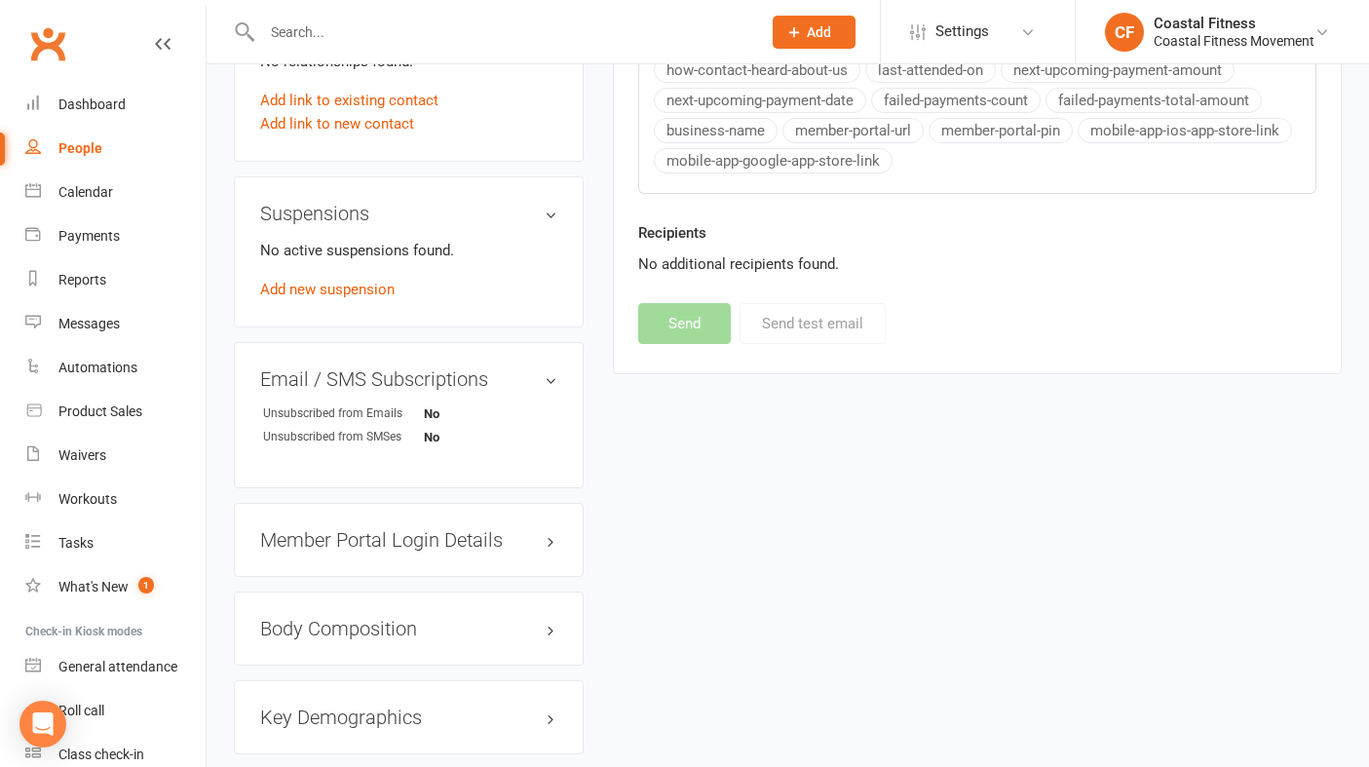
click at [270, 57] on div at bounding box center [490, 31] width 513 height 63
click at [277, 38] on input "text" at bounding box center [501, 32] width 491 height 27
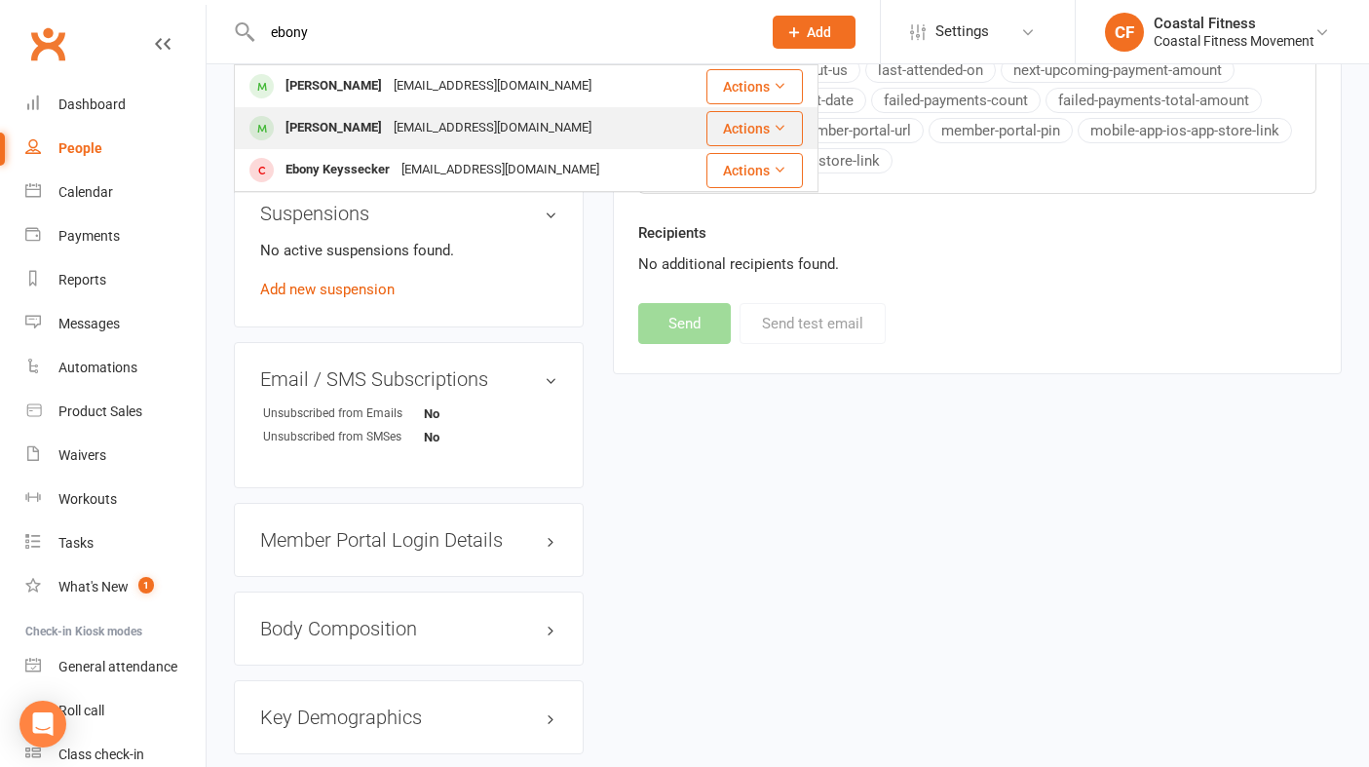
type input "ebony"
click at [311, 124] on div "[PERSON_NAME]" at bounding box center [334, 128] width 108 height 28
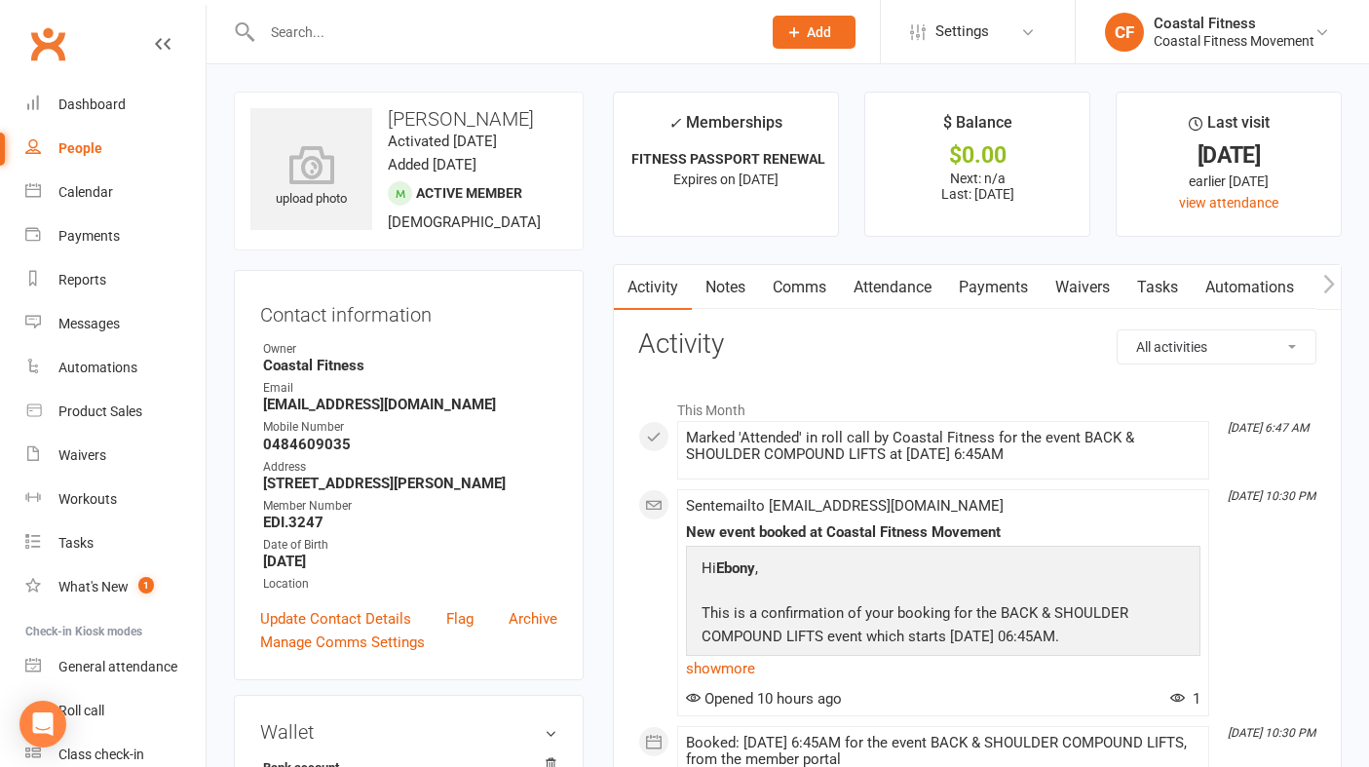
click at [802, 291] on link "Comms" at bounding box center [799, 287] width 81 height 45
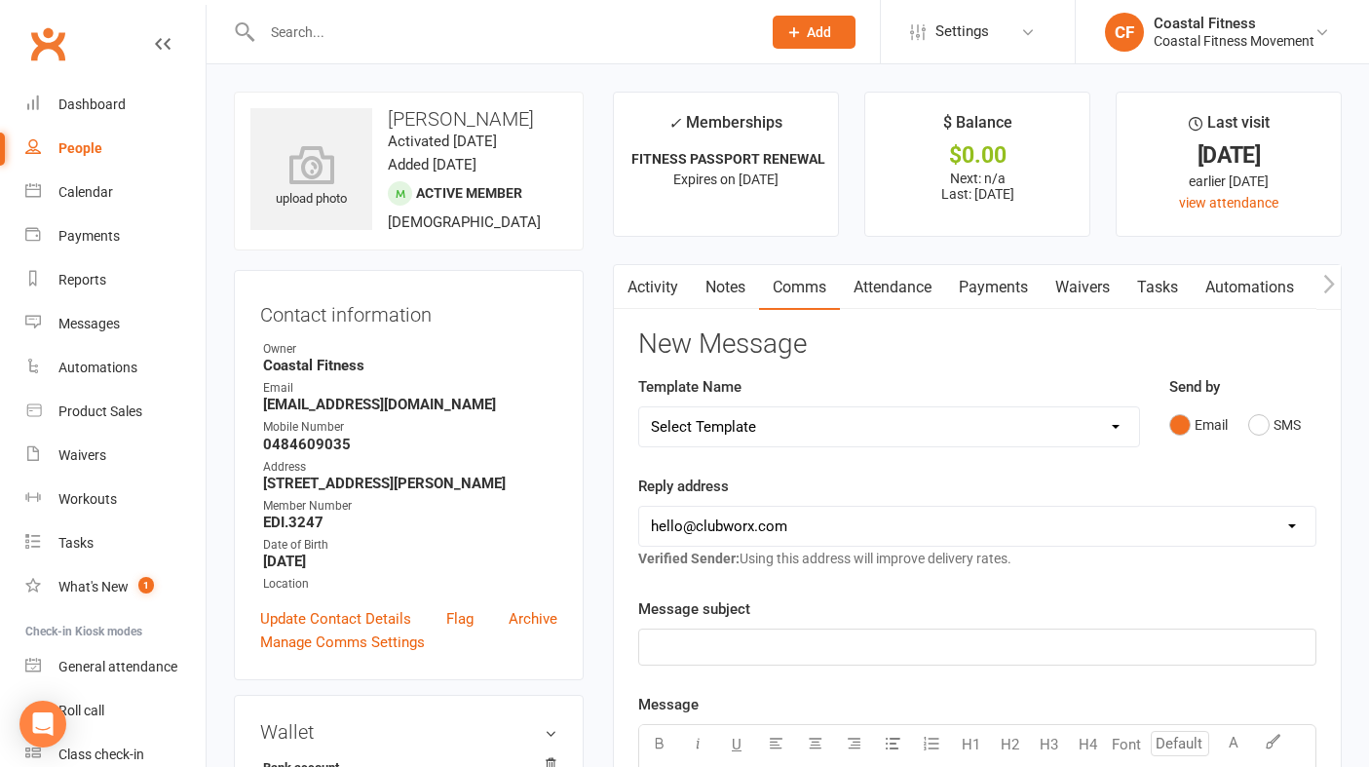
click at [1070, 425] on select "Select Template [Email] CFM 7 day trial [SMS] Failure to scan FP [Email] It's t…" at bounding box center [889, 426] width 500 height 39
select select "2"
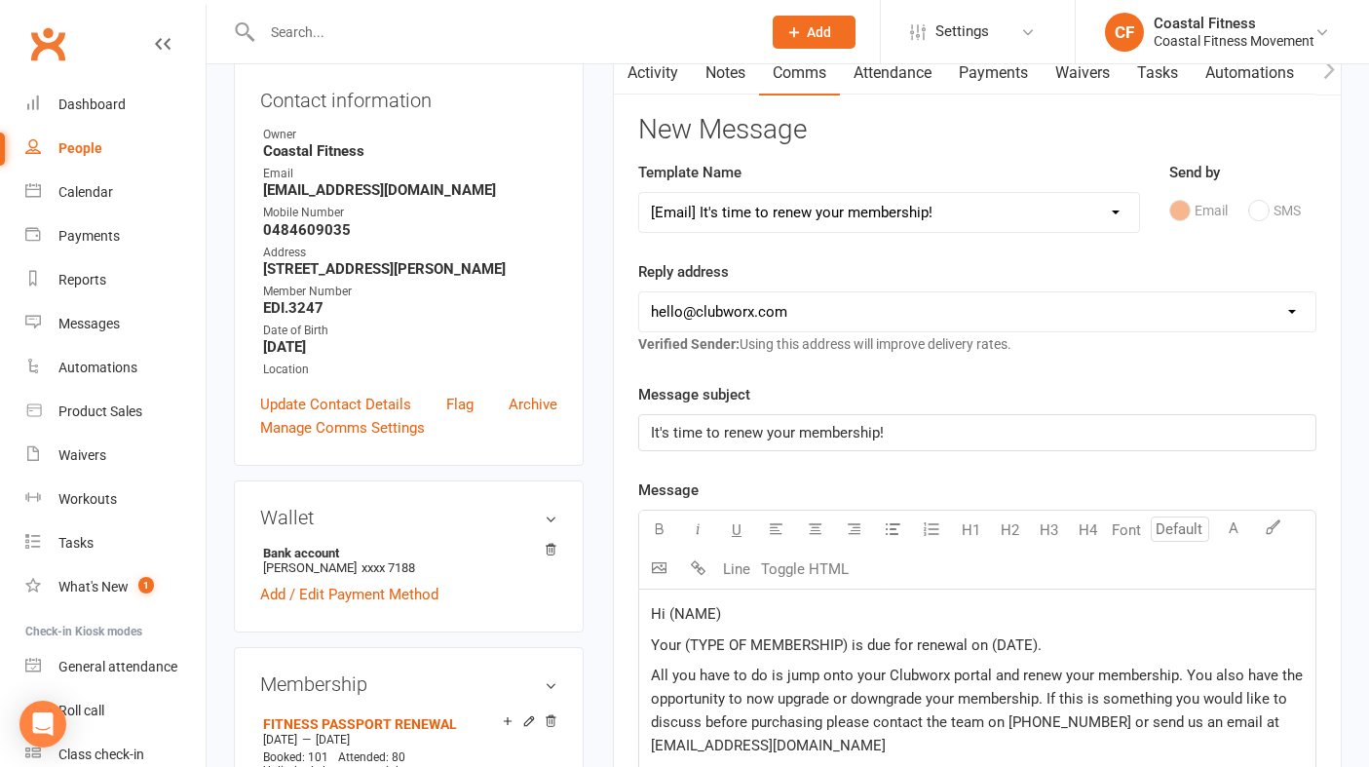
scroll to position [215, 0]
click at [738, 612] on p "Hi (NAME)" at bounding box center [977, 612] width 653 height 23
click at [847, 643] on span "Your (TYPE OF MEMBERSHIP) is due for renewal on (DATE)." at bounding box center [846, 644] width 391 height 18
click at [1143, 637] on p "Your Fitness passport membership with CFM is due for renewal on (DATE)." at bounding box center [977, 643] width 653 height 23
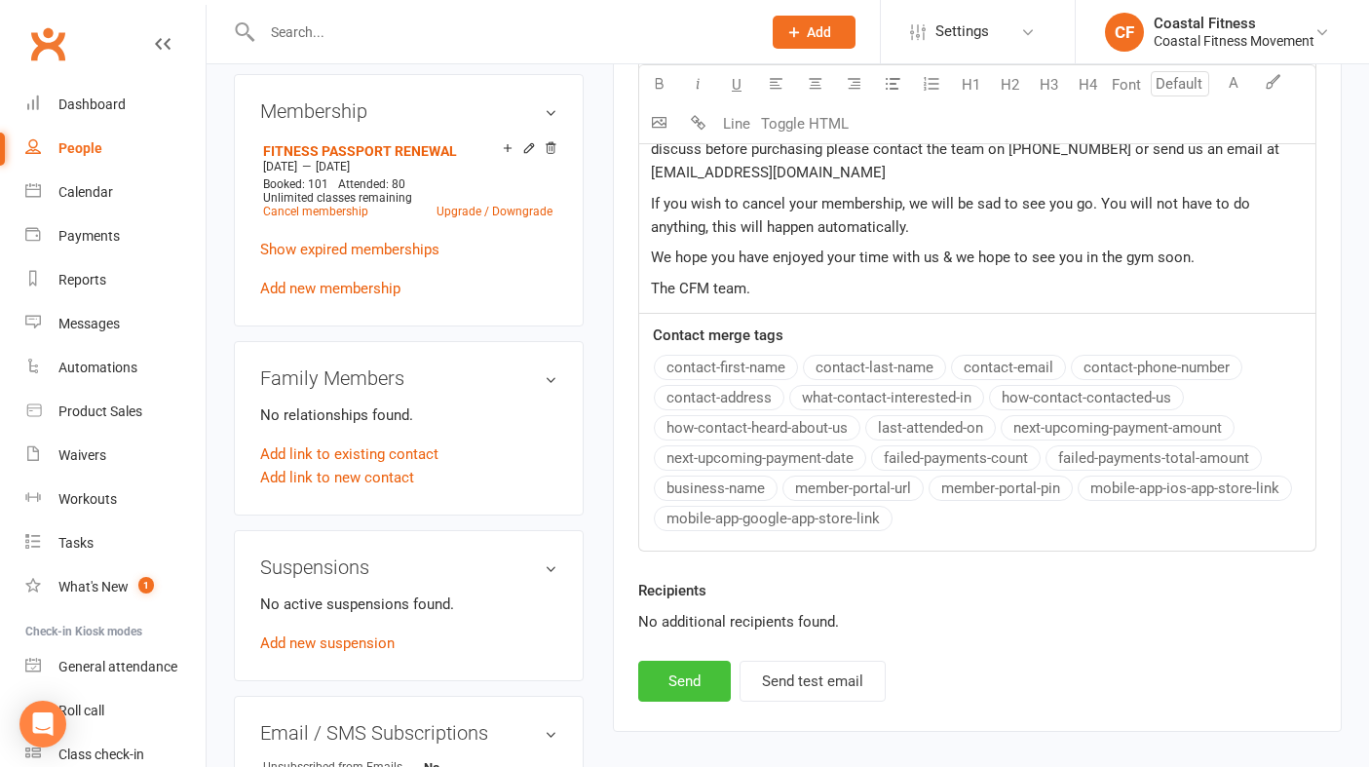
scroll to position [796, 0]
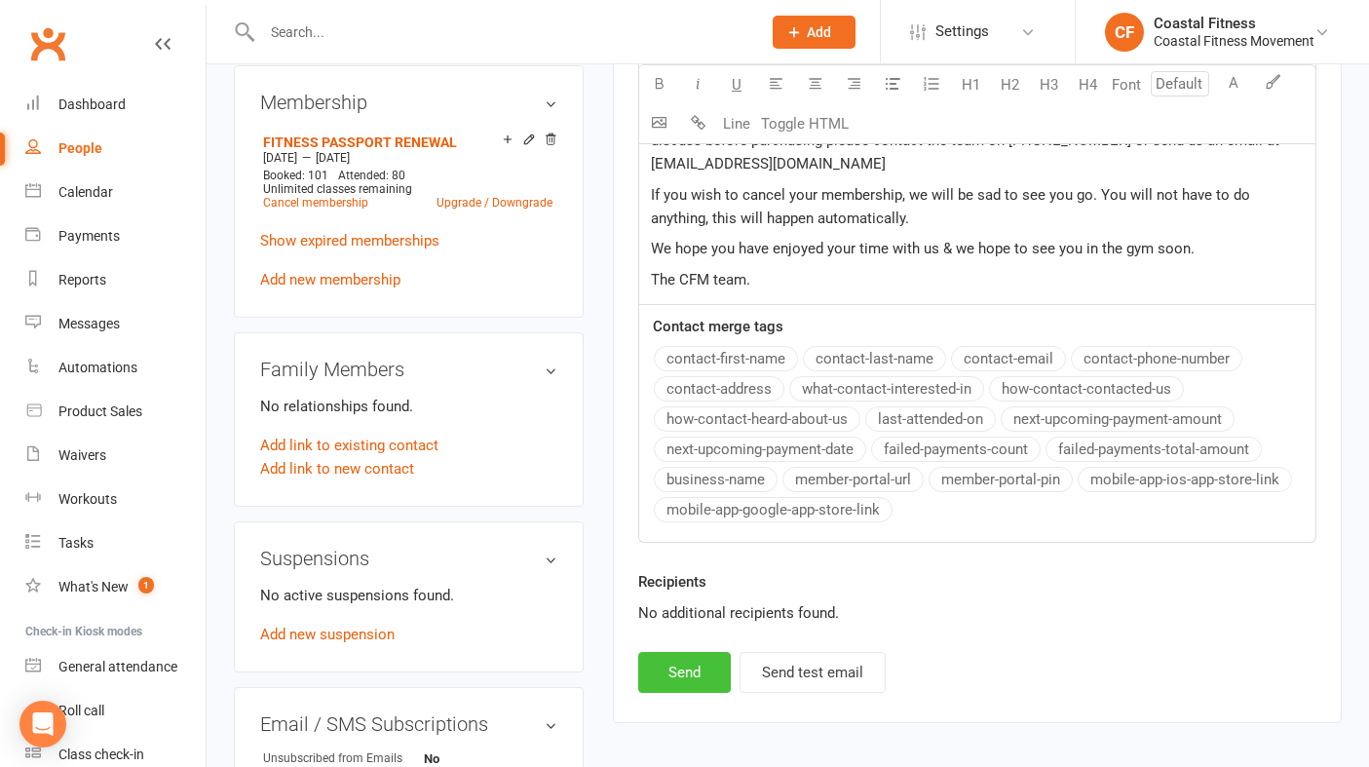
click at [704, 670] on button "Send" at bounding box center [684, 672] width 93 height 41
select select
